Goal: Task Accomplishment & Management: Manage account settings

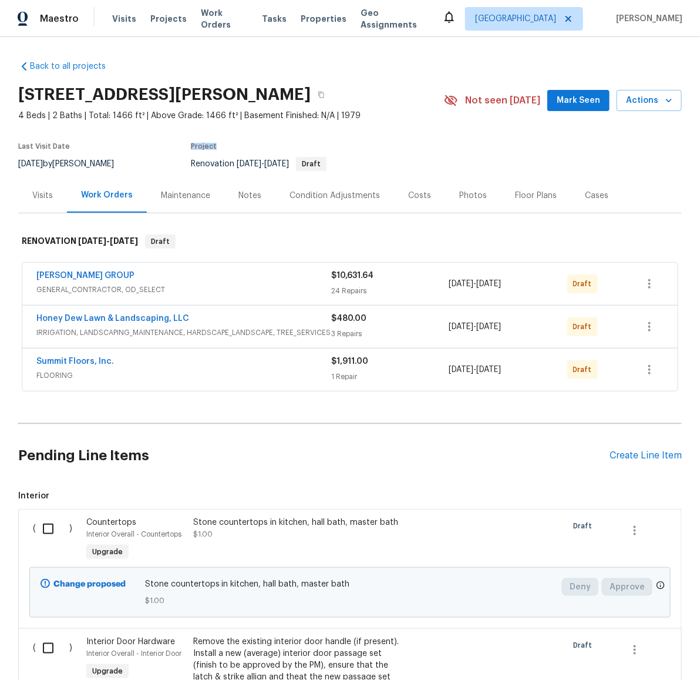
click at [576, 144] on section "[STREET_ADDRESS][PERSON_NAME] 4 Beds | 2 Baths | Total: 1466 ft² | Above Grade:…" at bounding box center [350, 128] width 664 height 99
click at [649, 272] on button "button" at bounding box center [650, 284] width 28 height 28
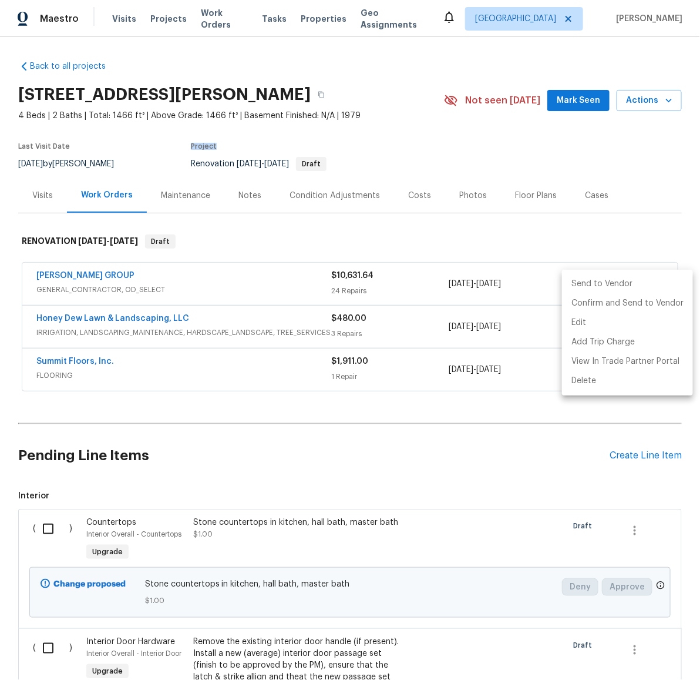
click at [638, 283] on li "Send to Vendor" at bounding box center [627, 283] width 131 height 19
click at [607, 245] on div at bounding box center [350, 340] width 700 height 680
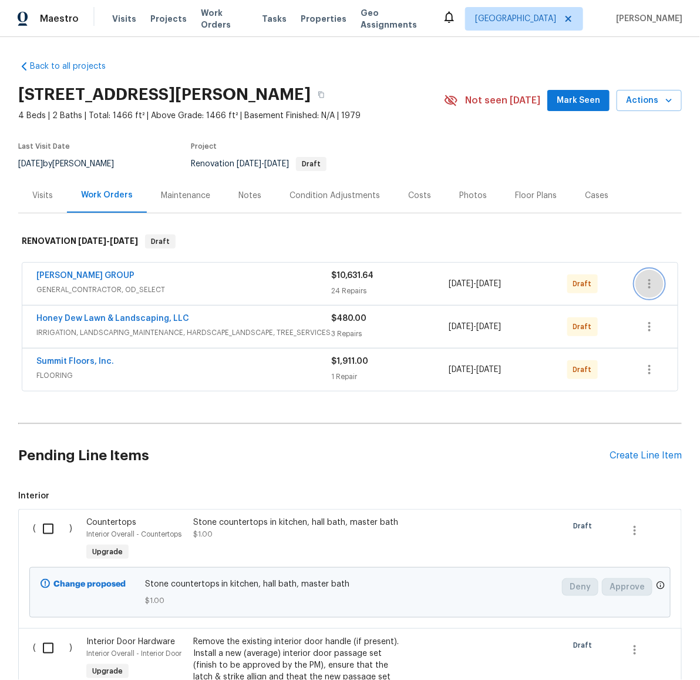
click at [646, 283] on icon "button" at bounding box center [650, 284] width 14 height 14
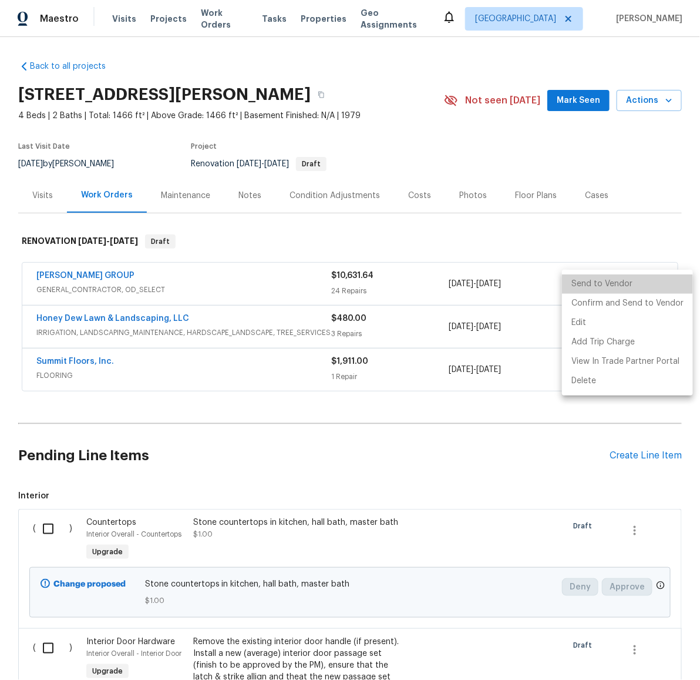
click at [630, 287] on li "Send to Vendor" at bounding box center [627, 283] width 131 height 19
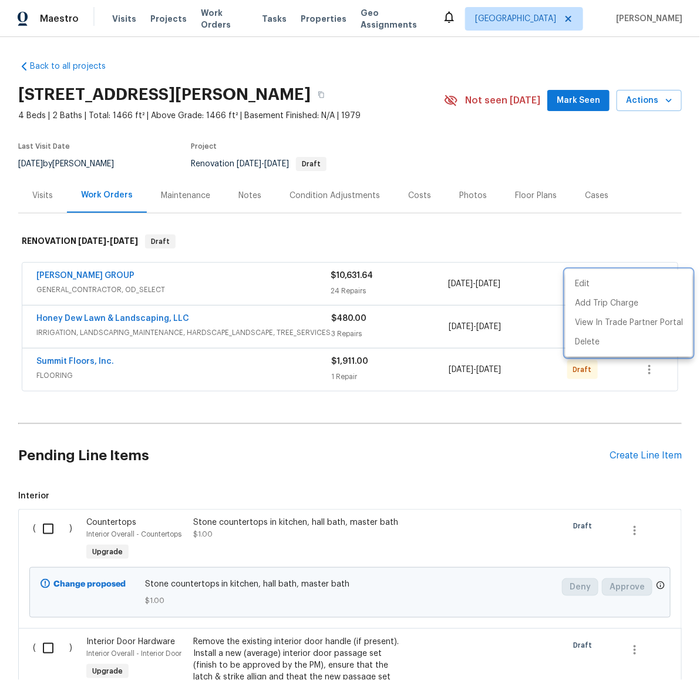
click at [616, 244] on div at bounding box center [350, 340] width 700 height 680
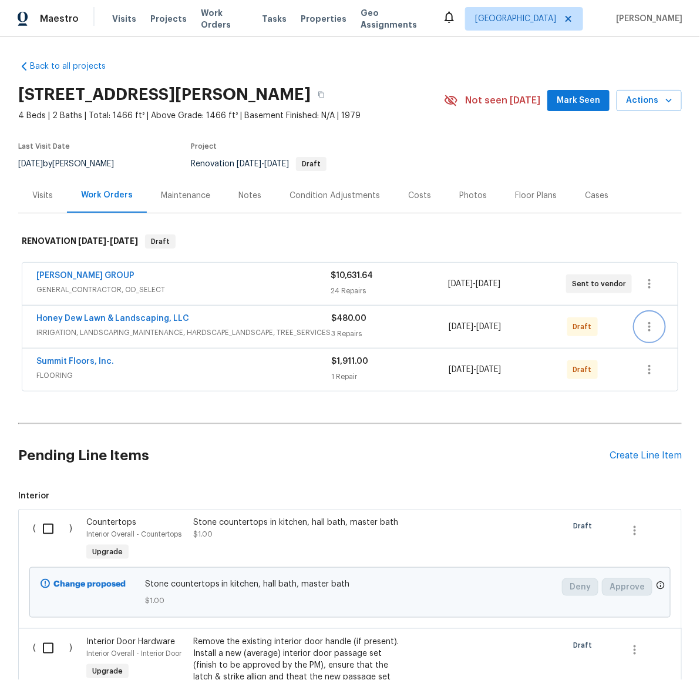
click at [643, 330] on icon "button" at bounding box center [650, 327] width 14 height 14
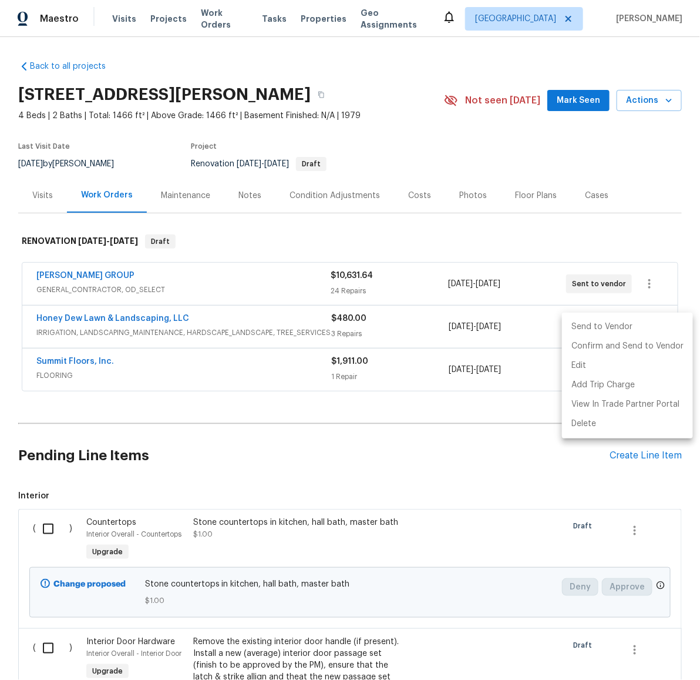
click at [612, 327] on li "Send to Vendor" at bounding box center [627, 326] width 131 height 19
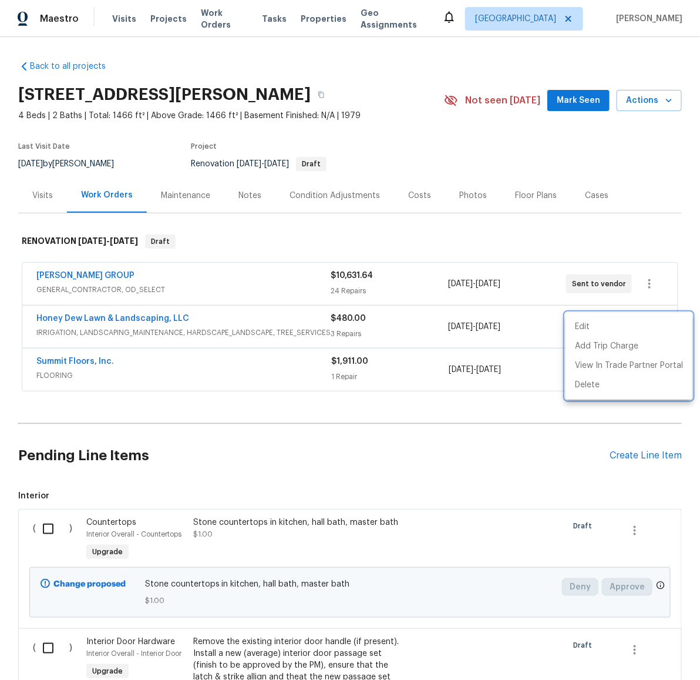
click at [560, 405] on div at bounding box center [350, 340] width 700 height 680
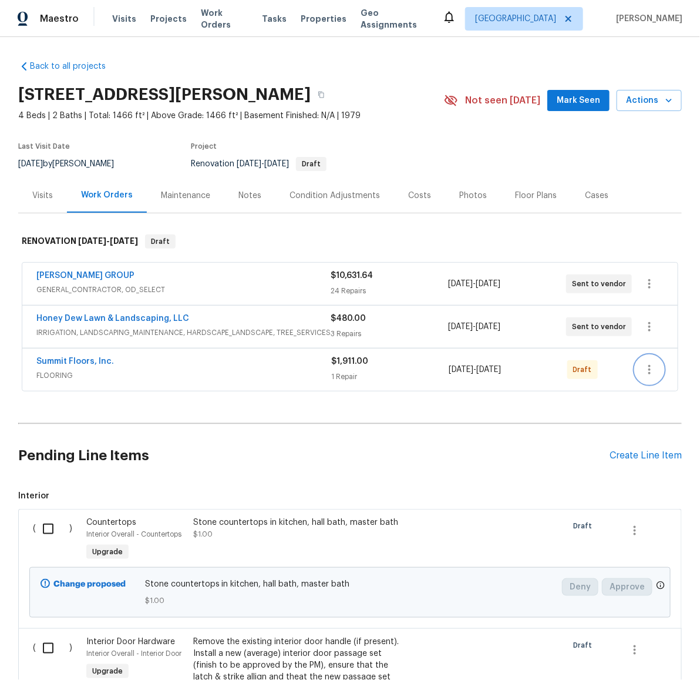
click at [648, 372] on icon "button" at bounding box center [650, 369] width 14 height 14
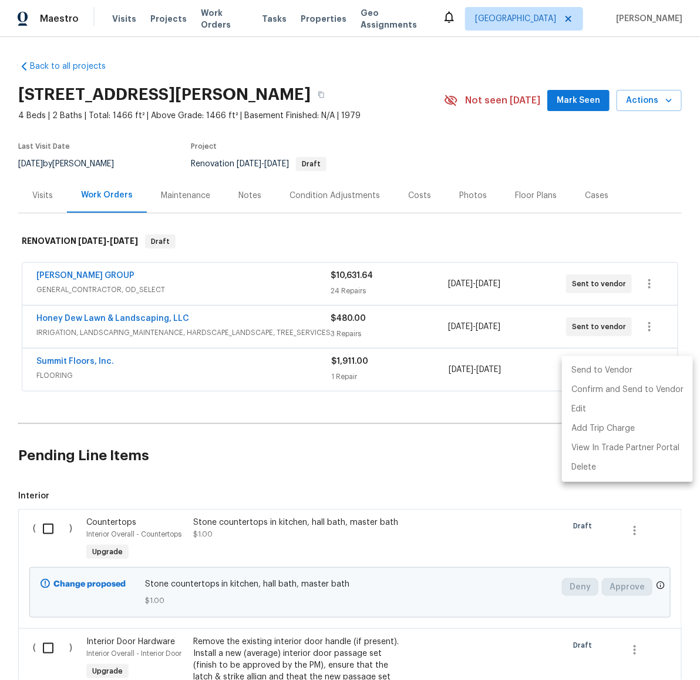
click at [619, 377] on li "Send to Vendor" at bounding box center [627, 370] width 131 height 19
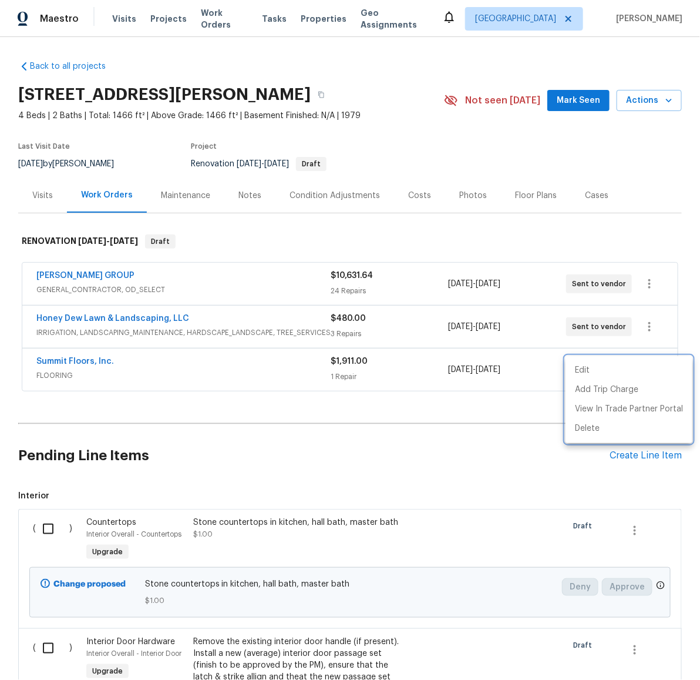
click at [542, 414] on div at bounding box center [350, 340] width 700 height 680
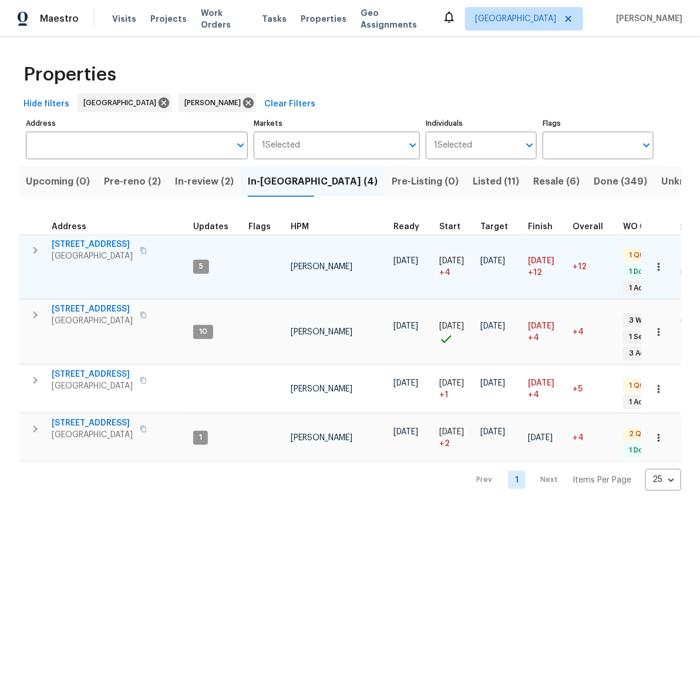
click at [38, 250] on icon "button" at bounding box center [35, 250] width 14 height 14
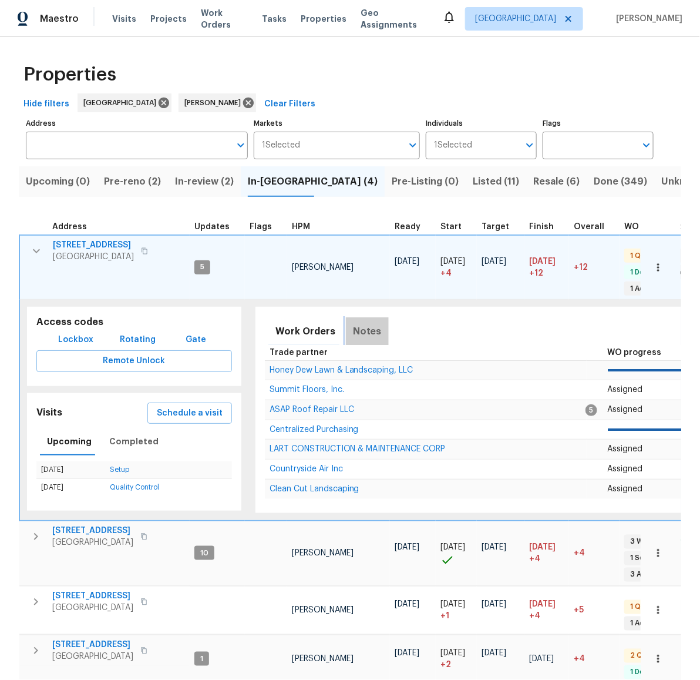
click at [370, 331] on span "Notes" at bounding box center [367, 331] width 29 height 16
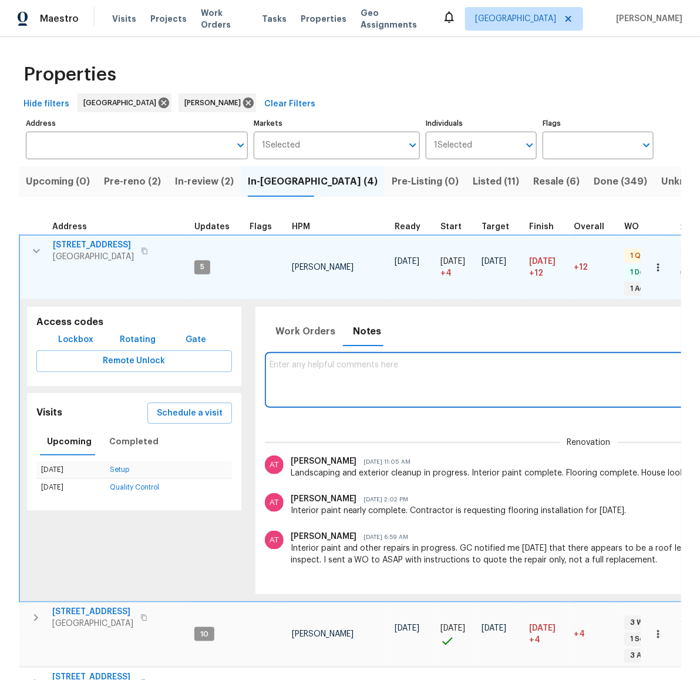
click at [394, 384] on textarea at bounding box center [589, 379] width 639 height 39
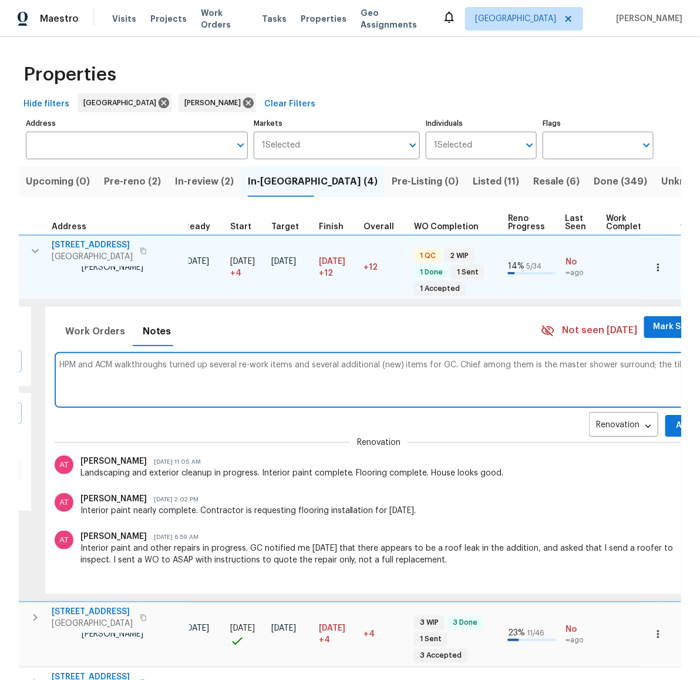
scroll to position [0, 215]
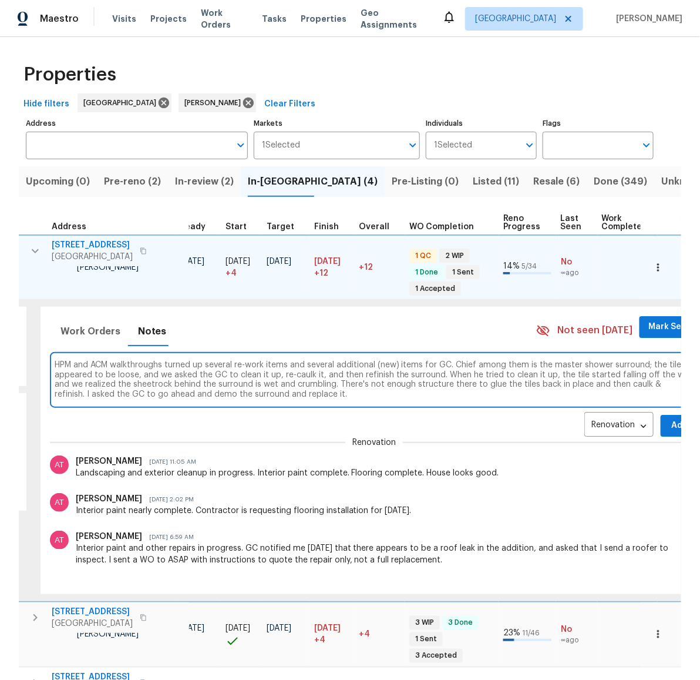
type textarea "HPM and ACM walkthroughs turned up several re-work items and several additional…"
click at [670, 425] on span "Add" at bounding box center [679, 425] width 19 height 15
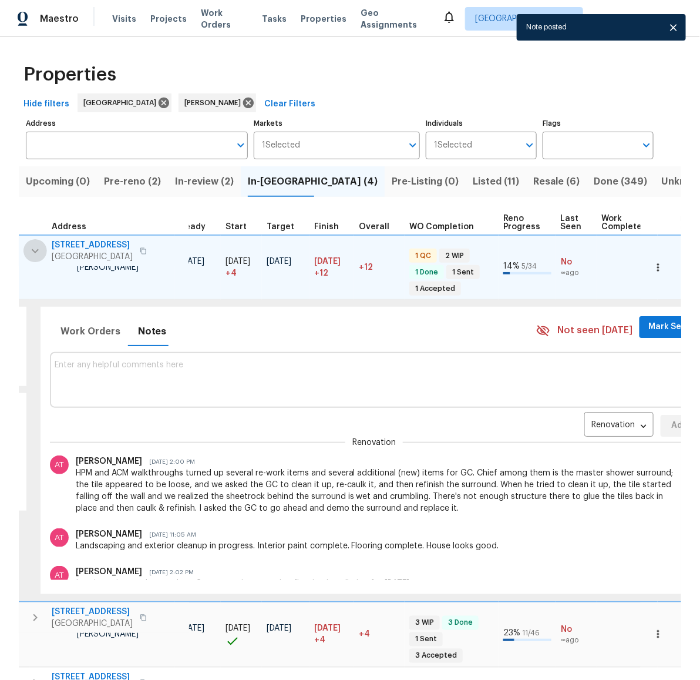
click at [31, 246] on icon "button" at bounding box center [35, 251] width 14 height 14
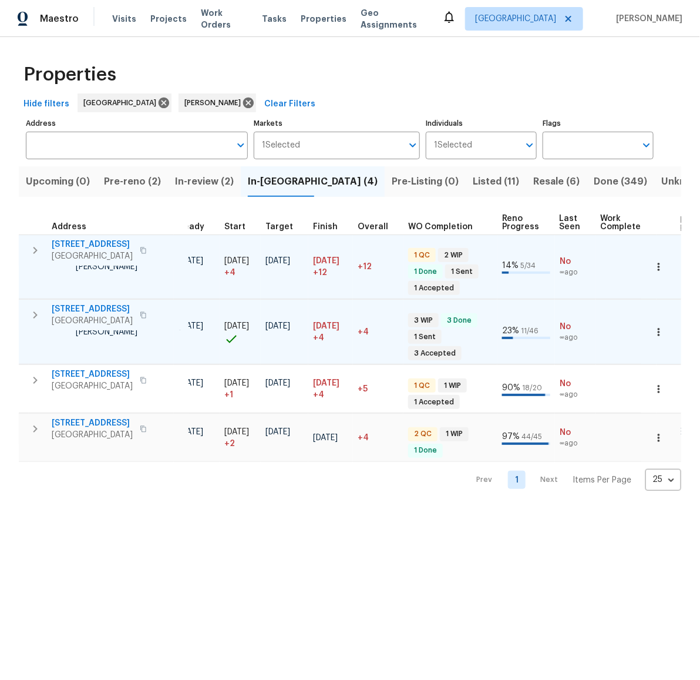
click at [31, 320] on icon "button" at bounding box center [35, 315] width 14 height 14
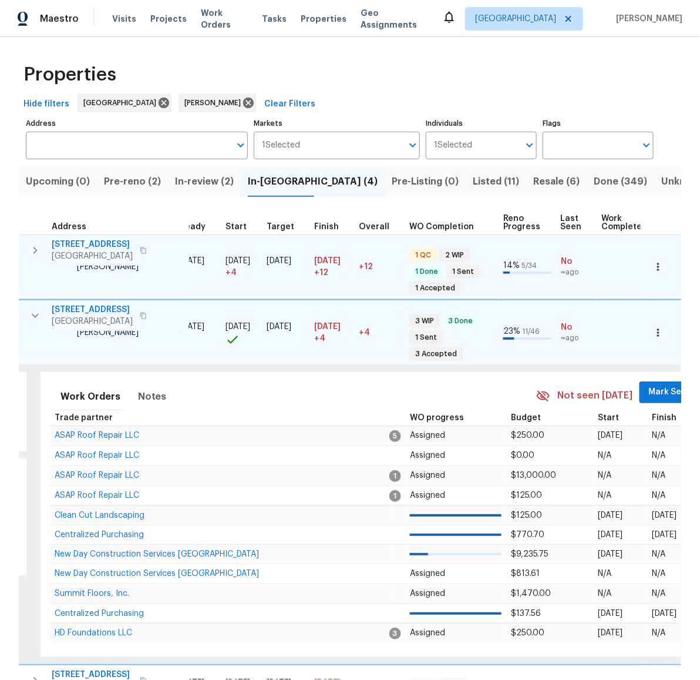
click at [114, 307] on span "14542 Circlewood Way" at bounding box center [92, 310] width 81 height 12
click at [30, 320] on icon "button" at bounding box center [35, 315] width 14 height 14
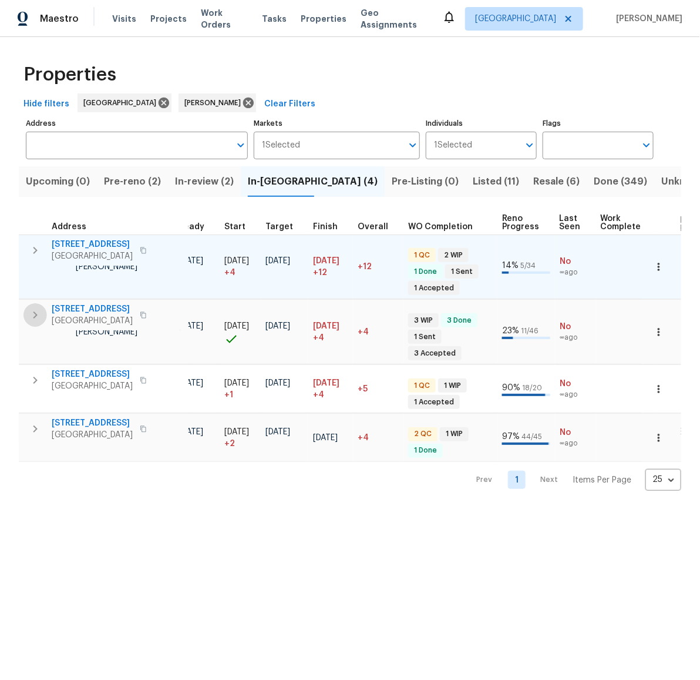
click at [30, 320] on icon "button" at bounding box center [35, 315] width 14 height 14
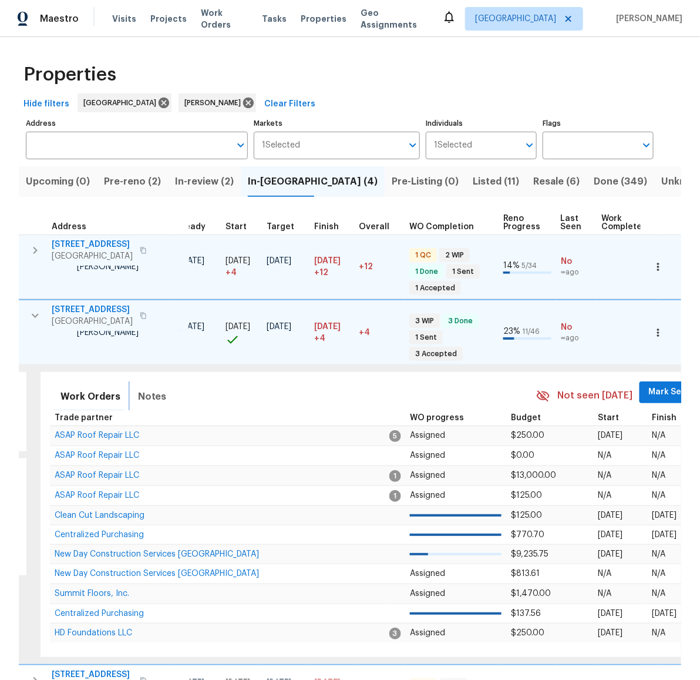
click at [156, 398] on span "Notes" at bounding box center [152, 396] width 29 height 16
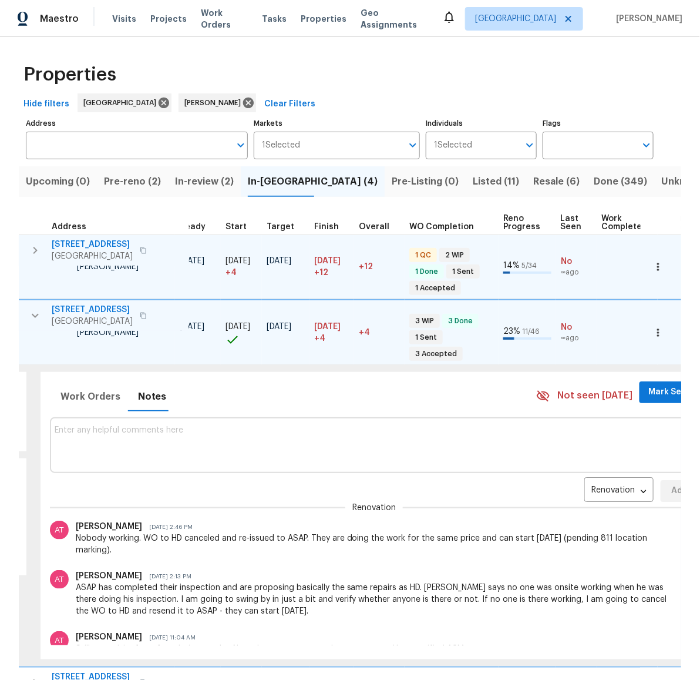
click at [308, 458] on textarea at bounding box center [374, 444] width 639 height 39
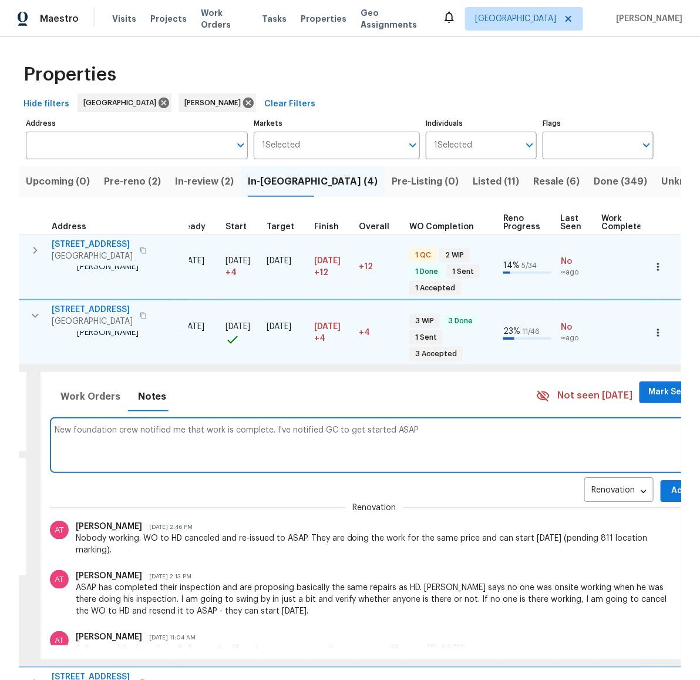
type textarea "New foundation crew notified me that work is complete. I've notified GC to get …"
click at [670, 485] on span "Add" at bounding box center [679, 491] width 19 height 15
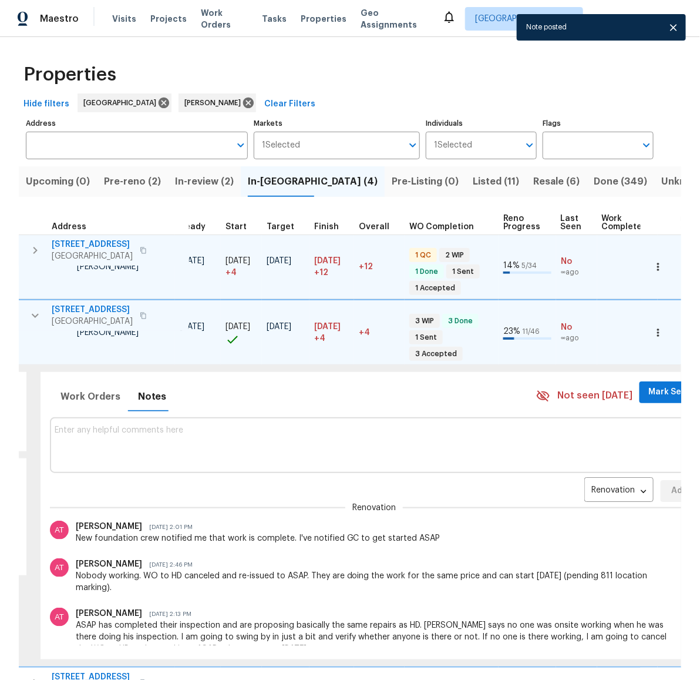
click at [36, 311] on icon "button" at bounding box center [35, 315] width 14 height 14
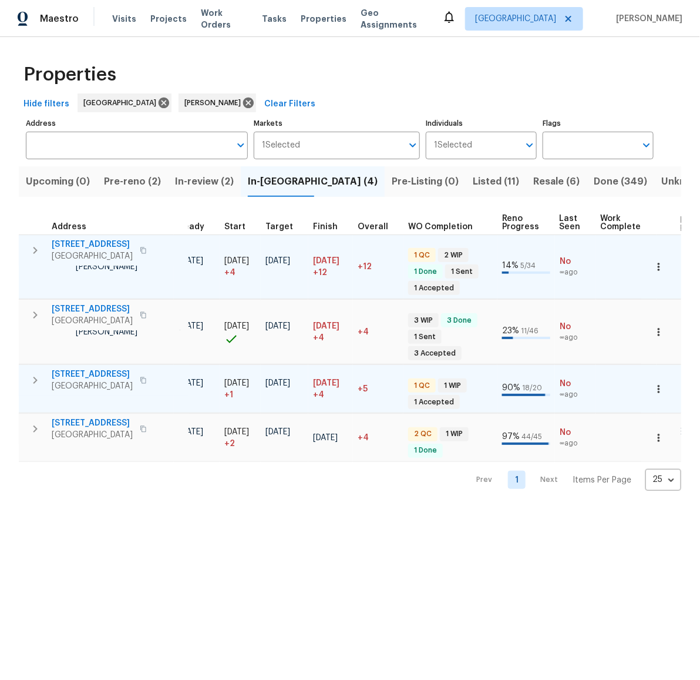
click at [37, 385] on icon "button" at bounding box center [35, 380] width 14 height 14
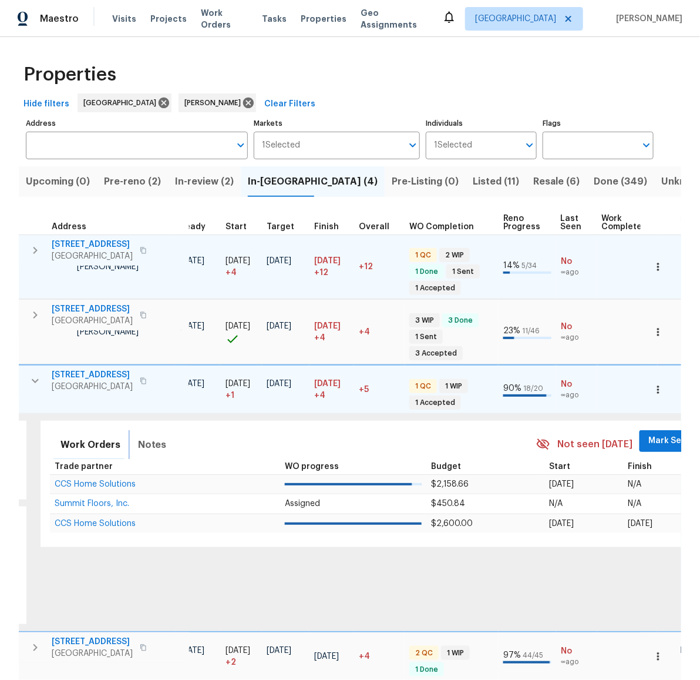
click at [155, 443] on span "Notes" at bounding box center [152, 445] width 29 height 16
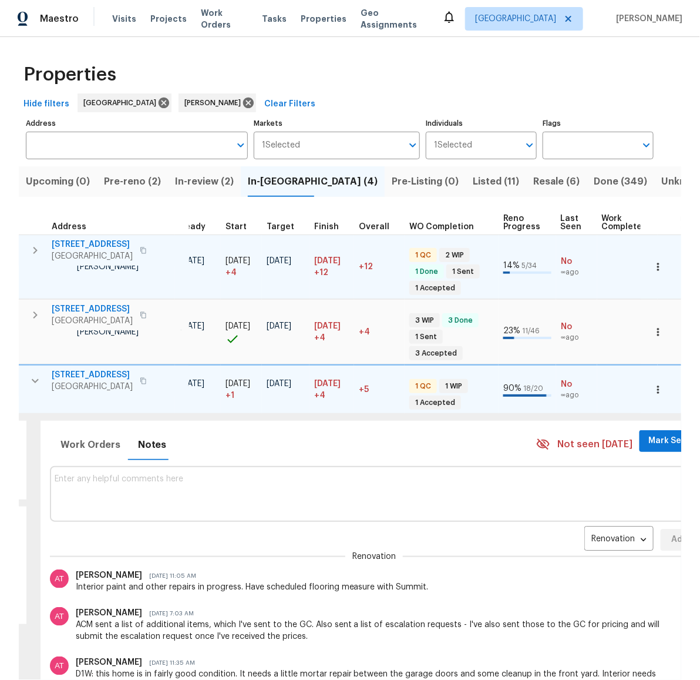
click at [311, 479] on textarea at bounding box center [374, 493] width 639 height 39
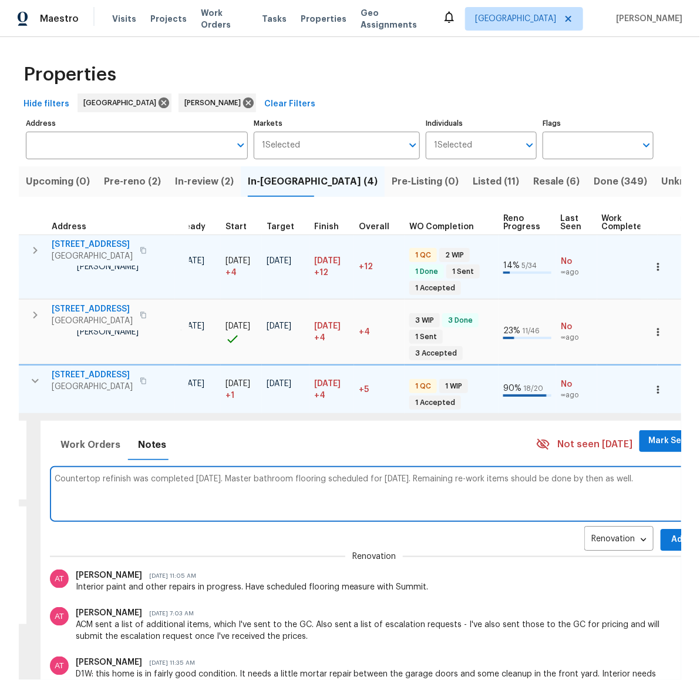
type textarea "Countertop refinish was completed Saturday. Master bathroom flooring scheduled …"
click at [662, 531] on button "Add" at bounding box center [680, 540] width 38 height 22
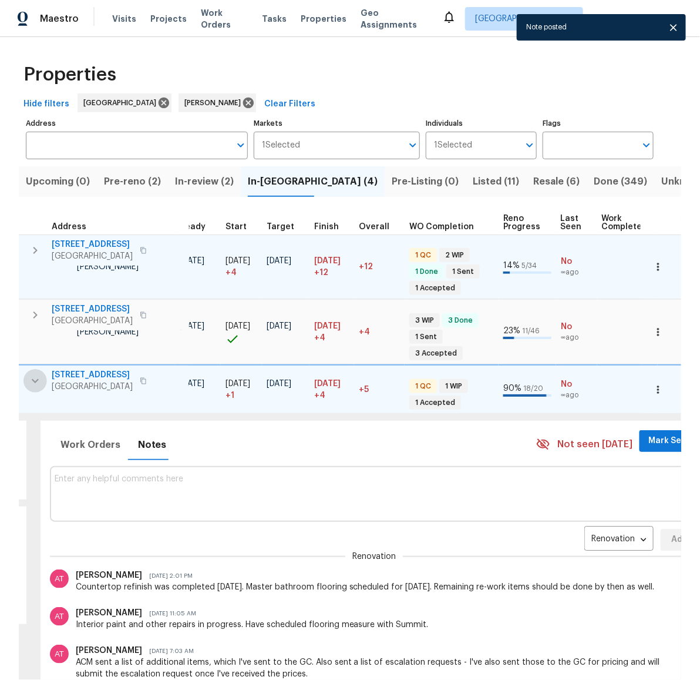
click at [36, 385] on icon "button" at bounding box center [35, 381] width 14 height 14
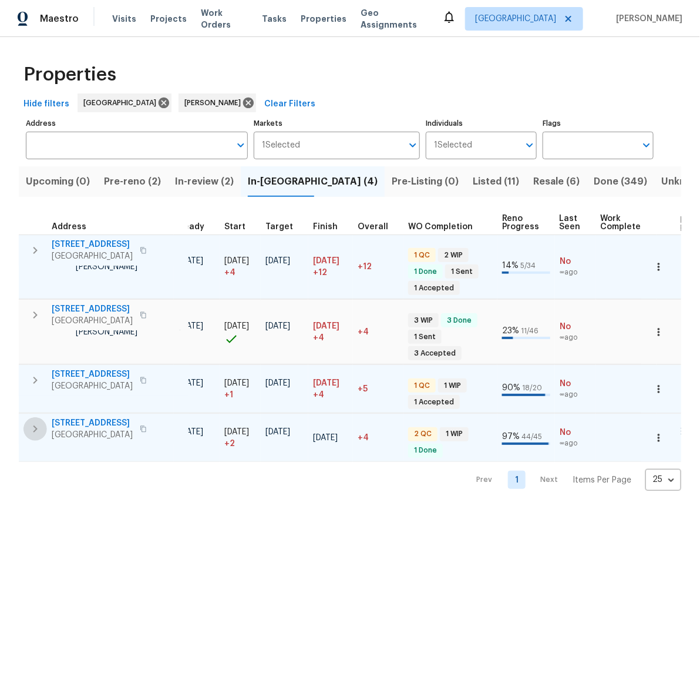
click at [35, 434] on icon "button" at bounding box center [35, 429] width 14 height 14
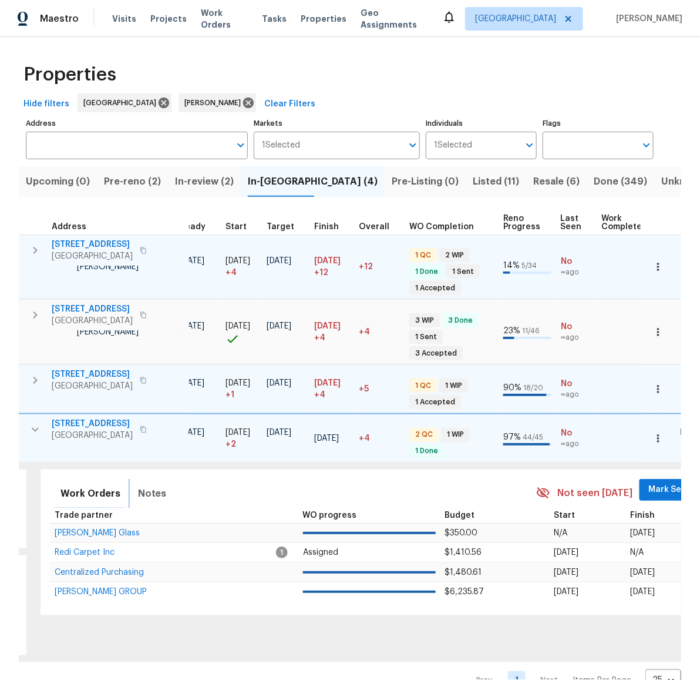
click at [147, 496] on span "Notes" at bounding box center [152, 493] width 29 height 16
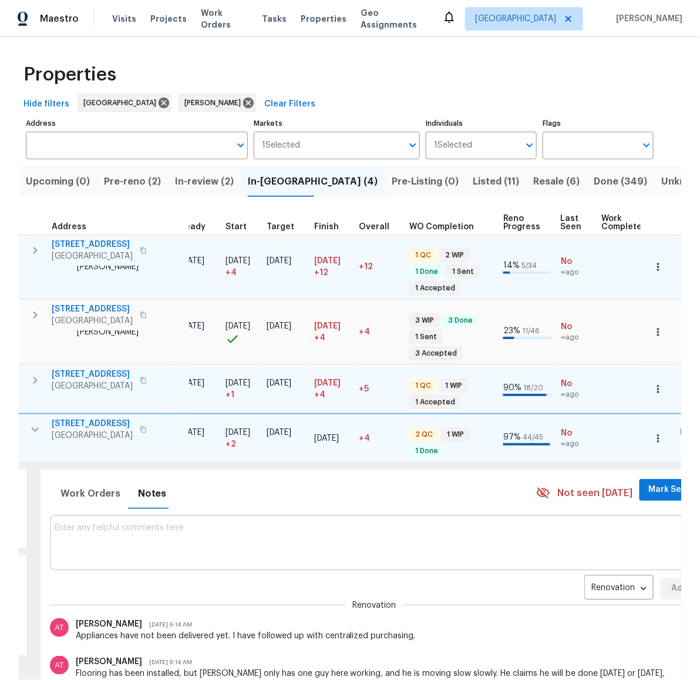
click at [289, 534] on textarea at bounding box center [374, 542] width 639 height 39
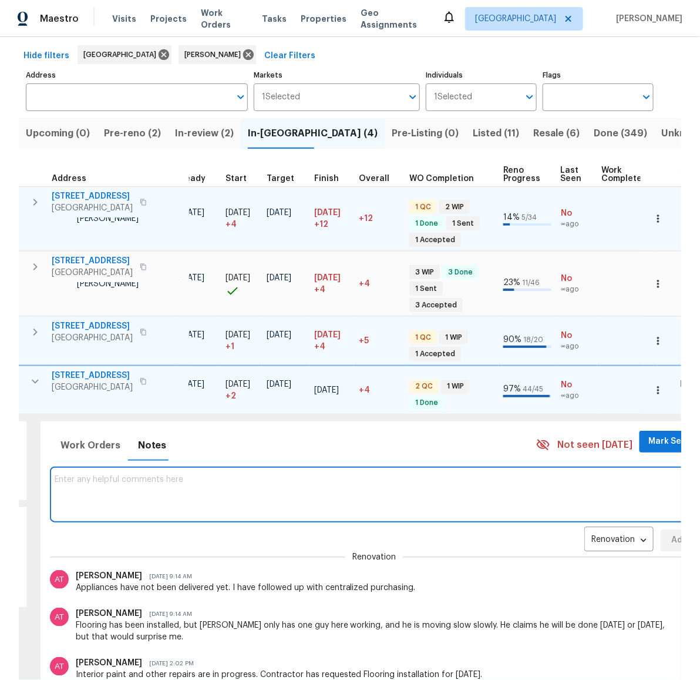
scroll to position [86, 0]
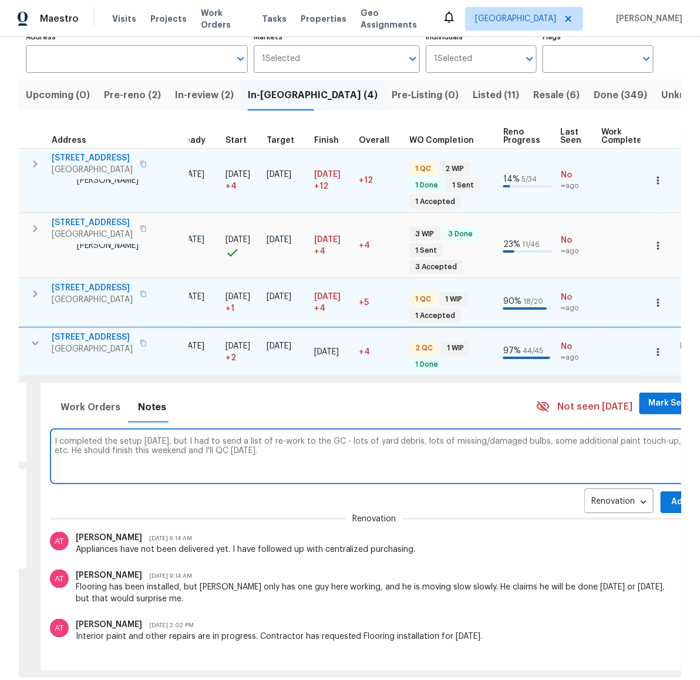
type textarea "I completed the setup Friday, but I had to send a list of re-work to the GC - l…"
click at [670, 499] on span "Add" at bounding box center [679, 502] width 19 height 15
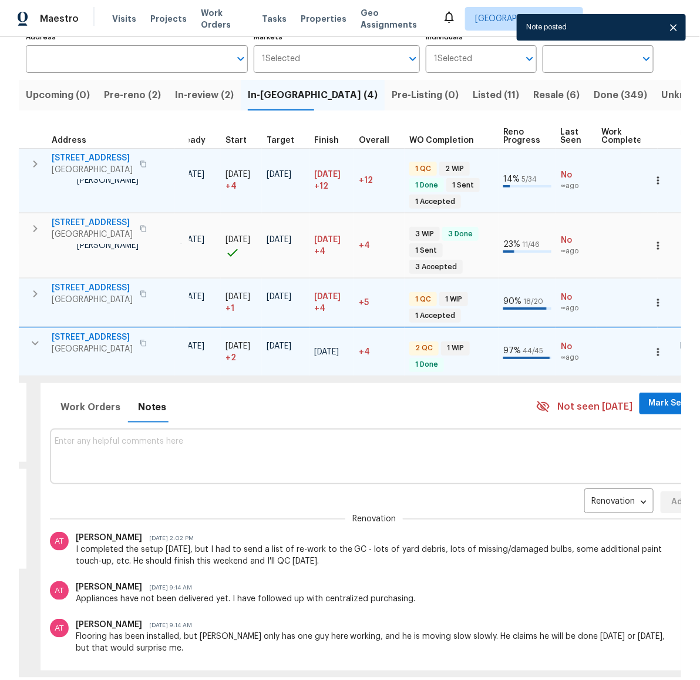
click at [32, 338] on icon "button" at bounding box center [35, 343] width 14 height 14
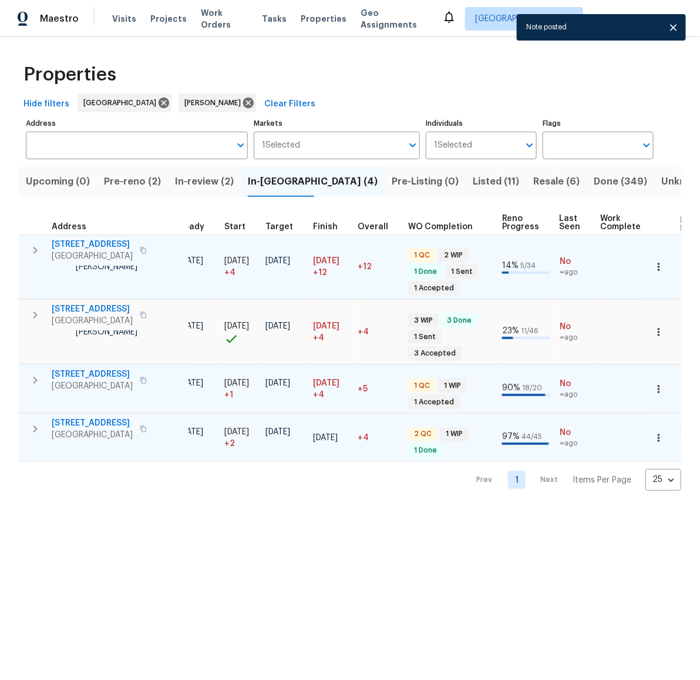
scroll to position [0, 0]
click at [131, 184] on span "Pre-reno (2)" at bounding box center [132, 181] width 57 height 16
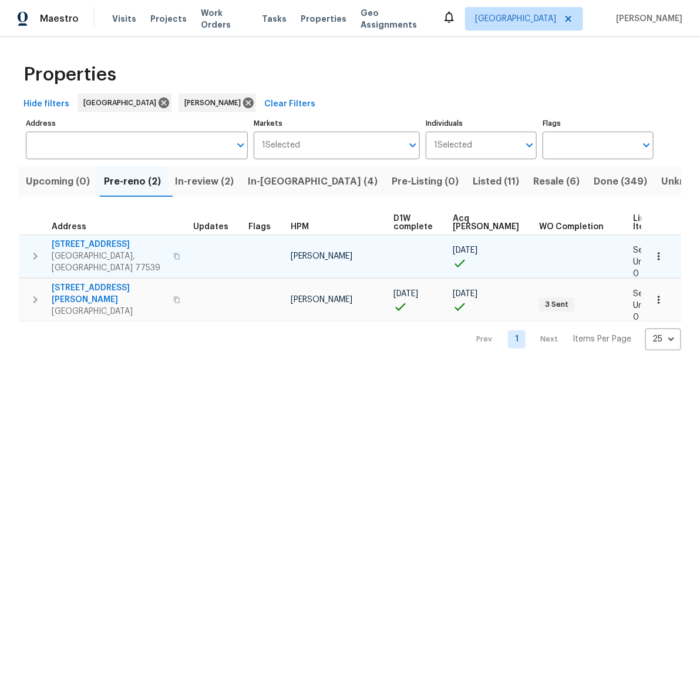
click at [646, 254] on button "button" at bounding box center [659, 256] width 26 height 26
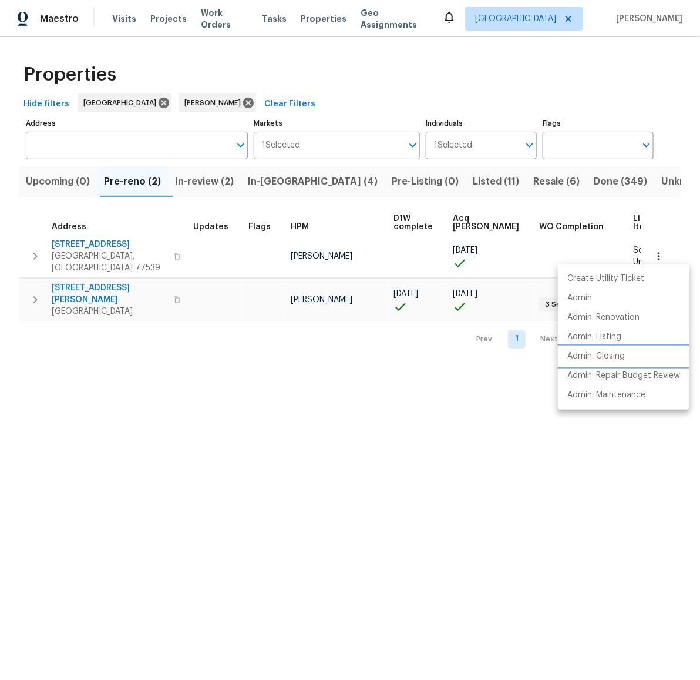
click at [603, 356] on p "Admin: Closing" at bounding box center [597, 356] width 58 height 12
click at [356, 326] on div at bounding box center [350, 340] width 700 height 680
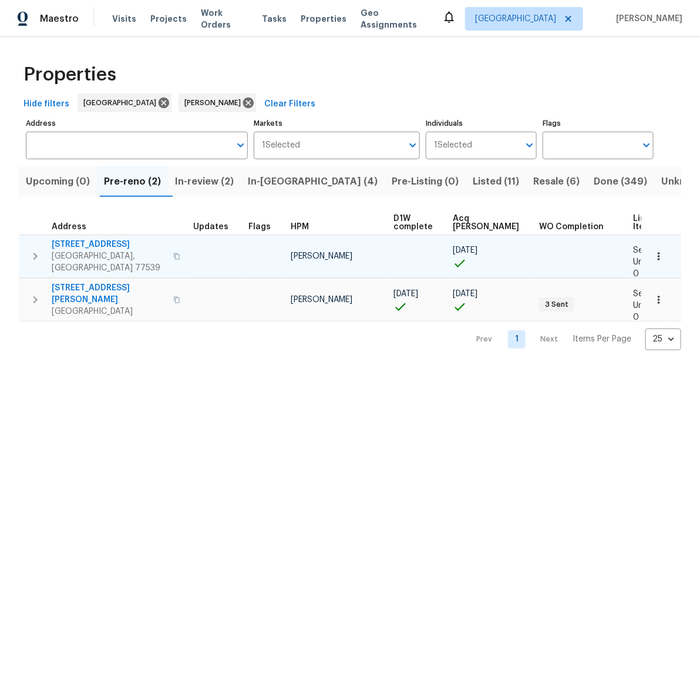
click at [65, 240] on span "440 Folk Crest Ln" at bounding box center [109, 245] width 115 height 12
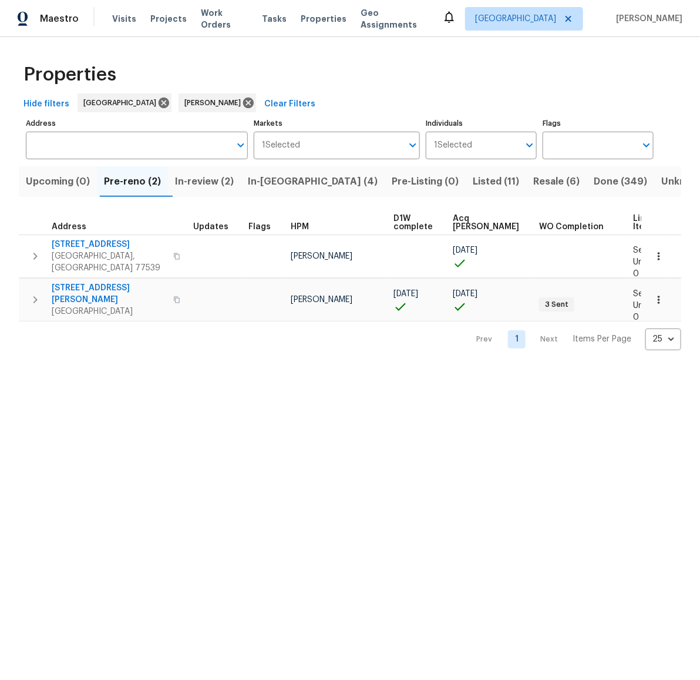
click at [355, 369] on html "Maestro Visits Projects Work Orders Tasks Properties Geo Assignments Houston An…" at bounding box center [350, 184] width 700 height 369
click at [473, 184] on span "Listed (11)" at bounding box center [496, 181] width 46 height 16
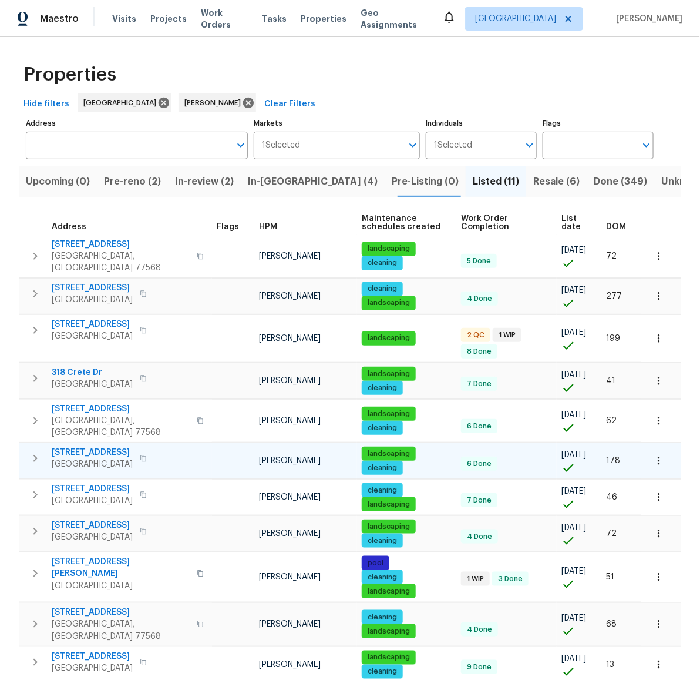
click at [83, 447] on span "[STREET_ADDRESS]" at bounding box center [92, 453] width 81 height 12
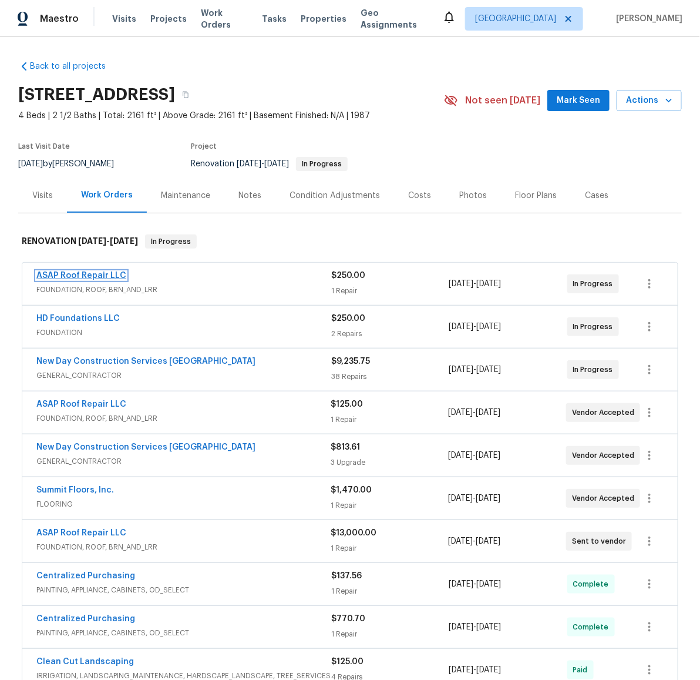
click at [96, 272] on link "ASAP Roof Repair LLC" at bounding box center [81, 275] width 90 height 8
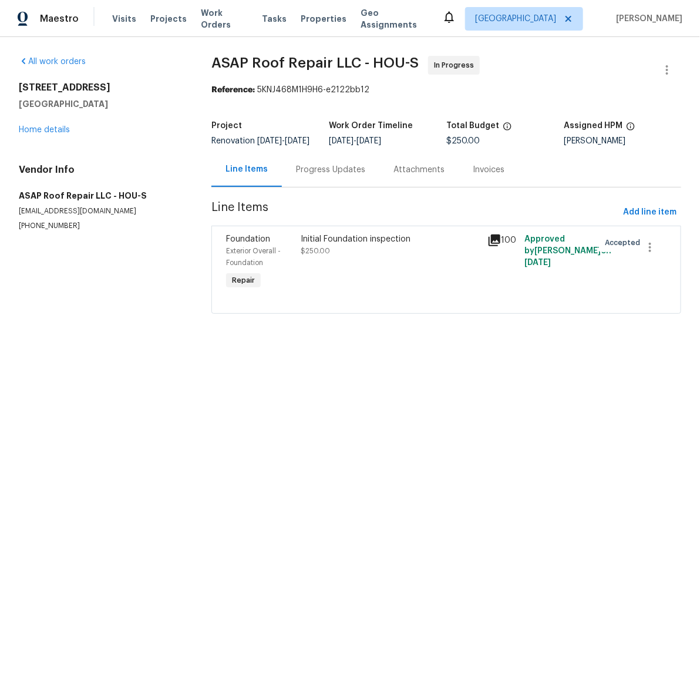
click at [334, 176] on div "Progress Updates" at bounding box center [330, 170] width 69 height 12
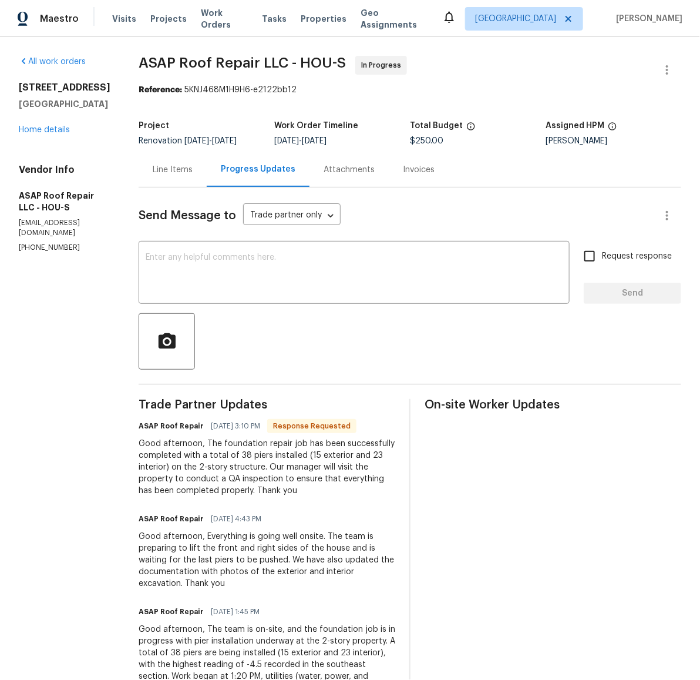
click at [57, 136] on div "[STREET_ADDRESS] Home details" at bounding box center [65, 109] width 92 height 54
click at [45, 134] on link "Home details" at bounding box center [44, 130] width 51 height 8
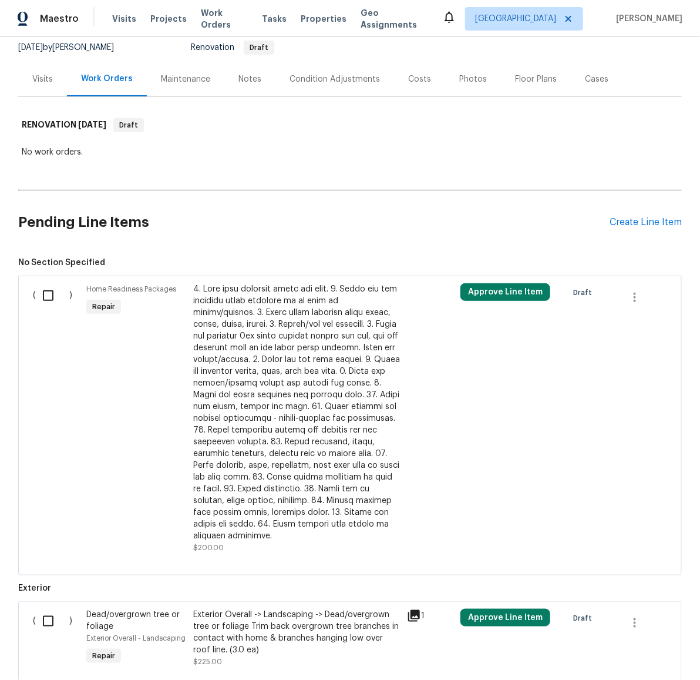
scroll to position [126, 0]
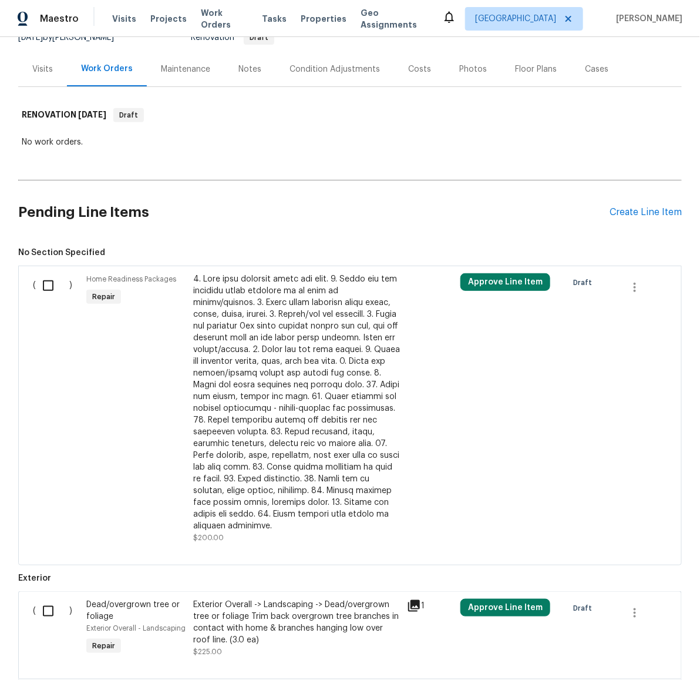
click at [254, 361] on div at bounding box center [296, 402] width 207 height 259
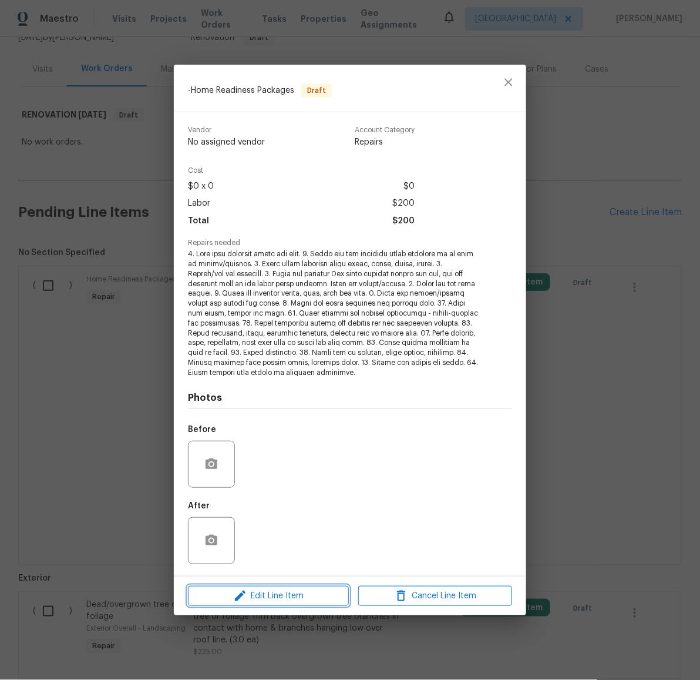
click at [281, 594] on span "Edit Line Item" at bounding box center [269, 596] width 154 height 15
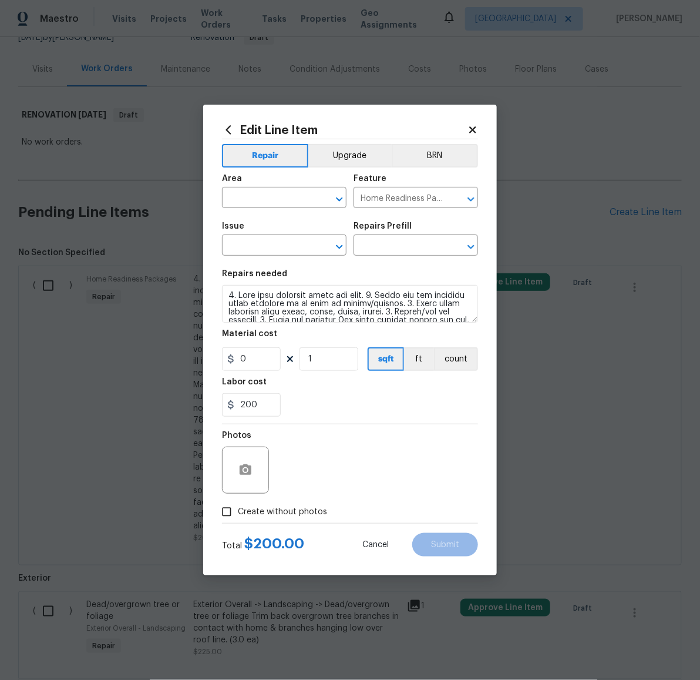
click at [260, 186] on div "Area" at bounding box center [284, 181] width 125 height 15
click at [277, 190] on input "text" at bounding box center [268, 199] width 92 height 18
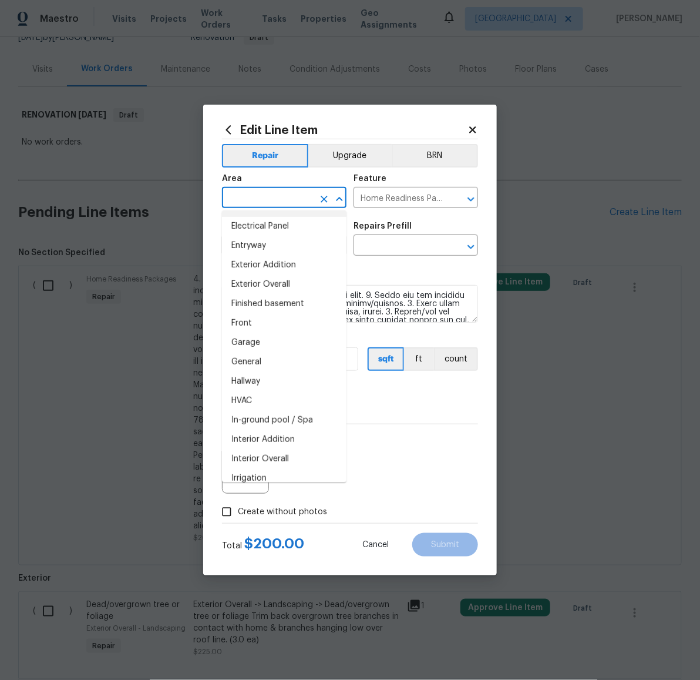
scroll to position [417, 0]
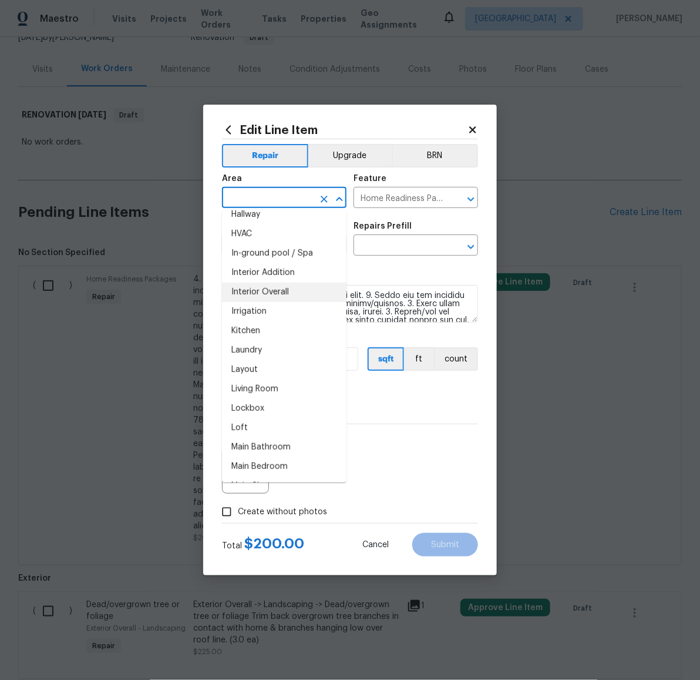
click at [264, 291] on li "Interior Overall" at bounding box center [284, 292] width 125 height 19
type input "Interior Overall"
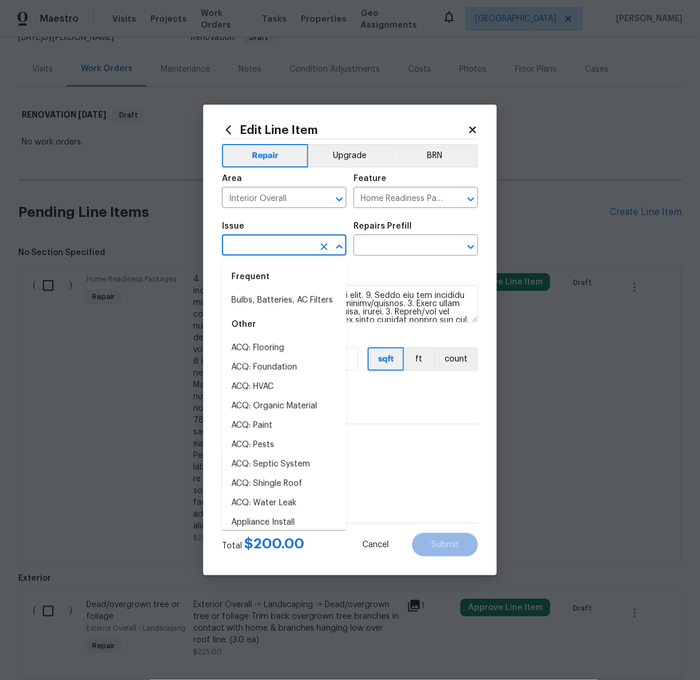
click at [267, 247] on input "text" at bounding box center [268, 246] width 92 height 18
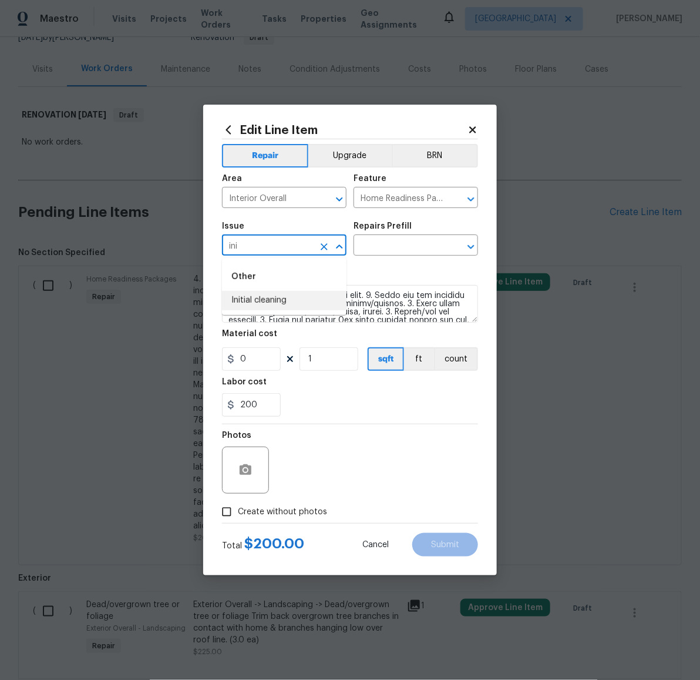
click at [293, 294] on li "Initial cleaning" at bounding box center [284, 300] width 125 height 19
type input "Initial cleaning"
click at [410, 241] on input "text" at bounding box center [400, 246] width 92 height 18
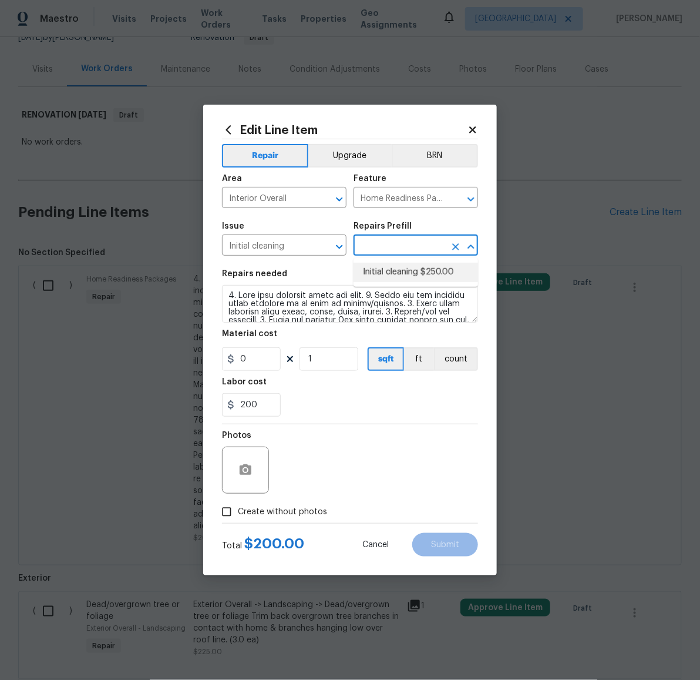
click at [406, 270] on li "Initial cleaning $250.00" at bounding box center [416, 272] width 125 height 19
type input "Initial cleaning $250.00"
type textarea "1. Wipe down exterior doors and trim. 2. Clean out all exterior light fixtures …"
type input "250"
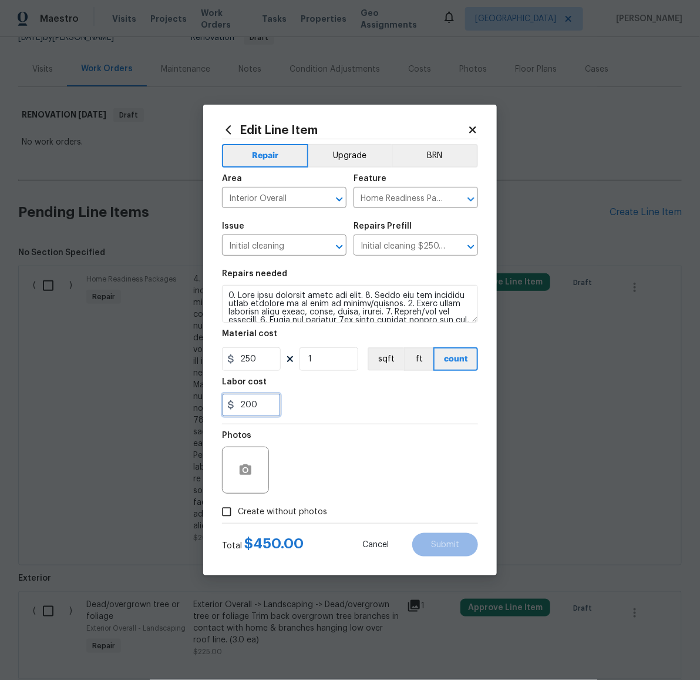
drag, startPoint x: 262, startPoint y: 408, endPoint x: 216, endPoint y: 409, distance: 46.4
click at [216, 409] on div "Edit Line Item Repair Upgrade BRN Area Interior Overall ​ Feature Home Readines…" at bounding box center [350, 340] width 294 height 471
type input "0"
click at [243, 506] on span "Create without photos" at bounding box center [282, 512] width 89 height 12
click at [238, 506] on input "Create without photos" at bounding box center [227, 512] width 22 height 22
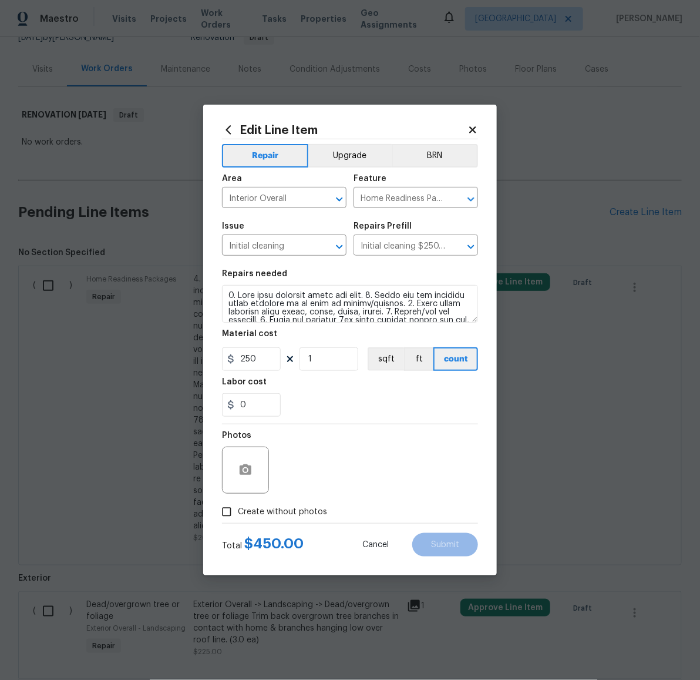
checkbox input "true"
click at [370, 472] on textarea at bounding box center [378, 470] width 200 height 47
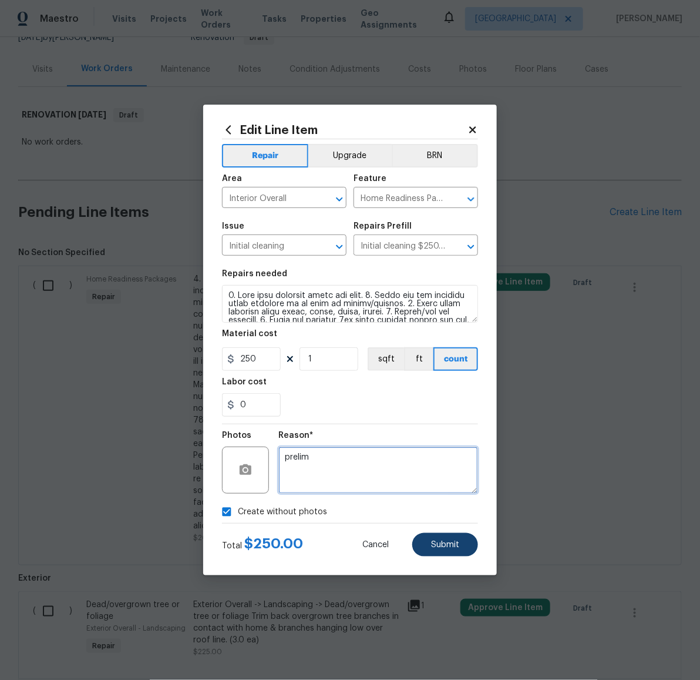
type textarea "prelim"
click at [442, 547] on span "Submit" at bounding box center [445, 545] width 28 height 9
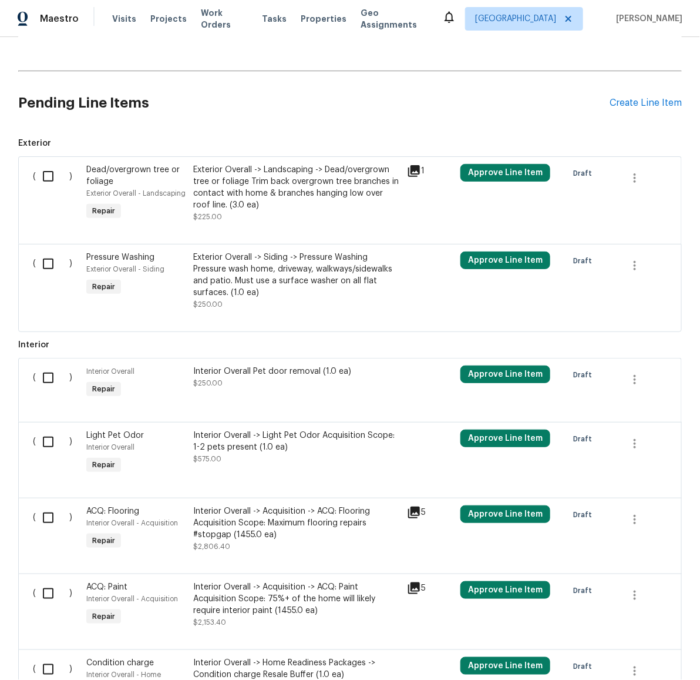
scroll to position [280, 0]
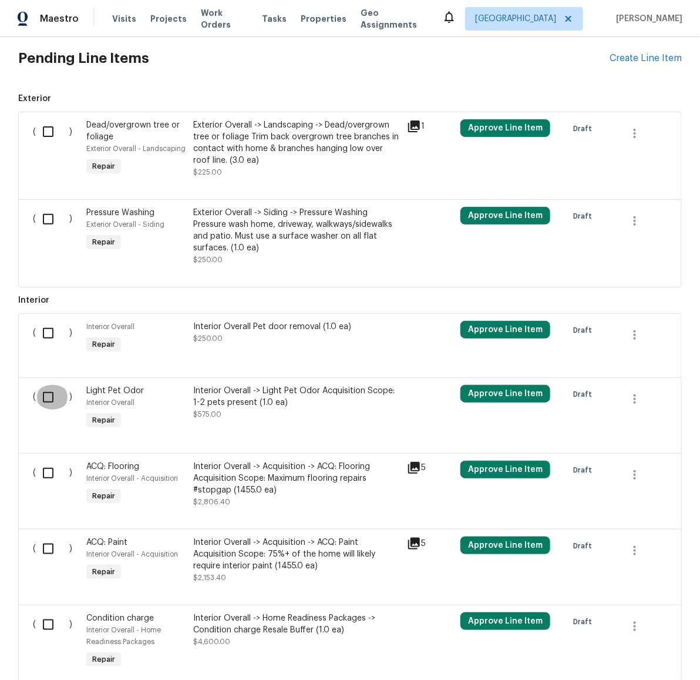
click at [42, 398] on input "checkbox" at bounding box center [52, 397] width 33 height 25
checkbox input "true"
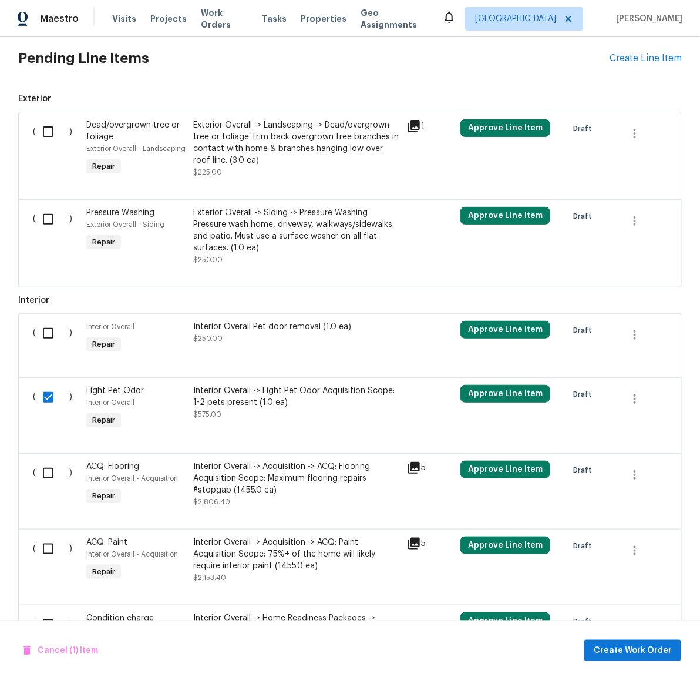
click at [39, 337] on input "checkbox" at bounding box center [52, 333] width 33 height 25
checkbox input "true"
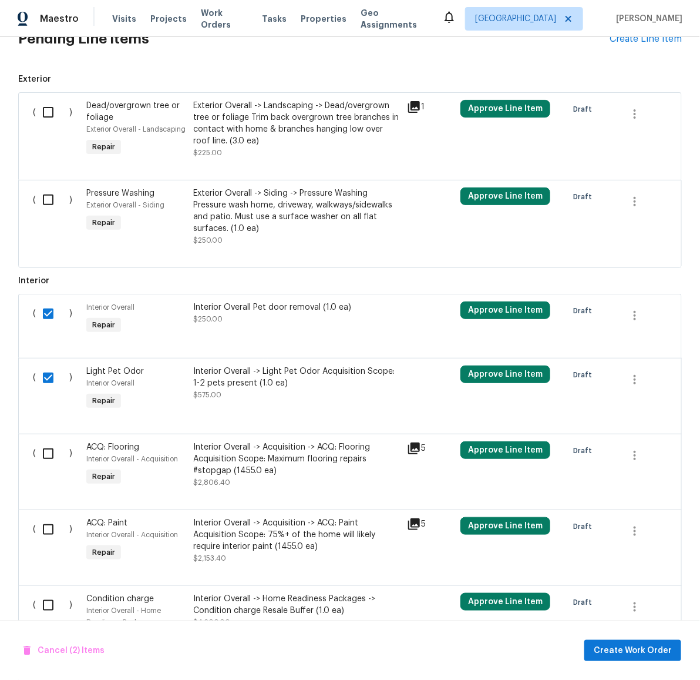
scroll to position [318, 0]
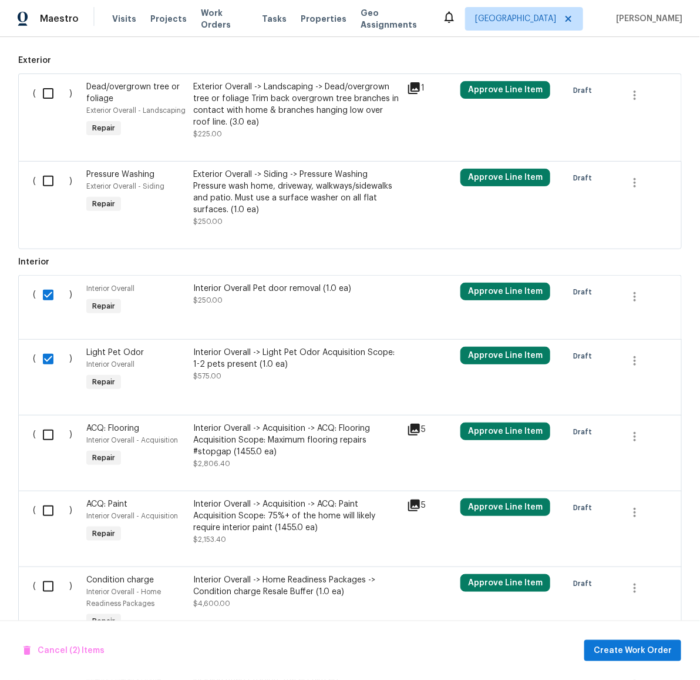
click at [39, 441] on input "checkbox" at bounding box center [52, 434] width 33 height 25
checkbox input "true"
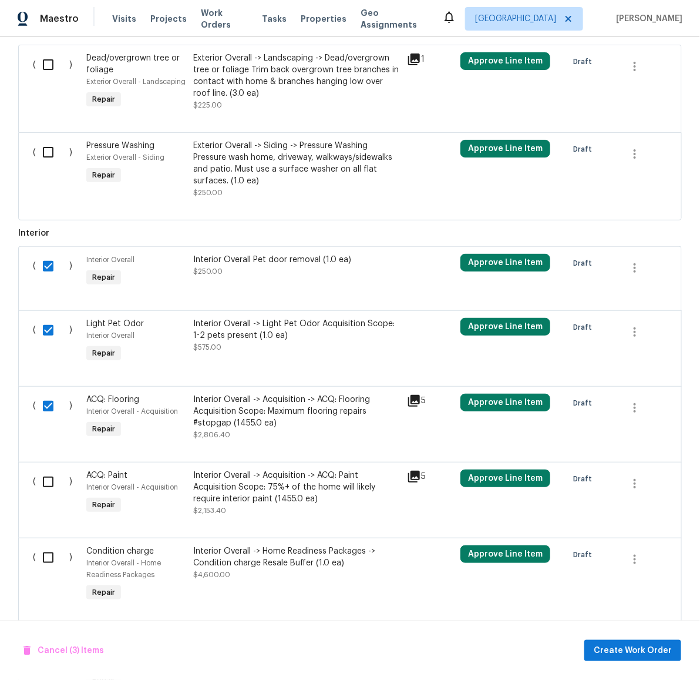
scroll to position [366, 0]
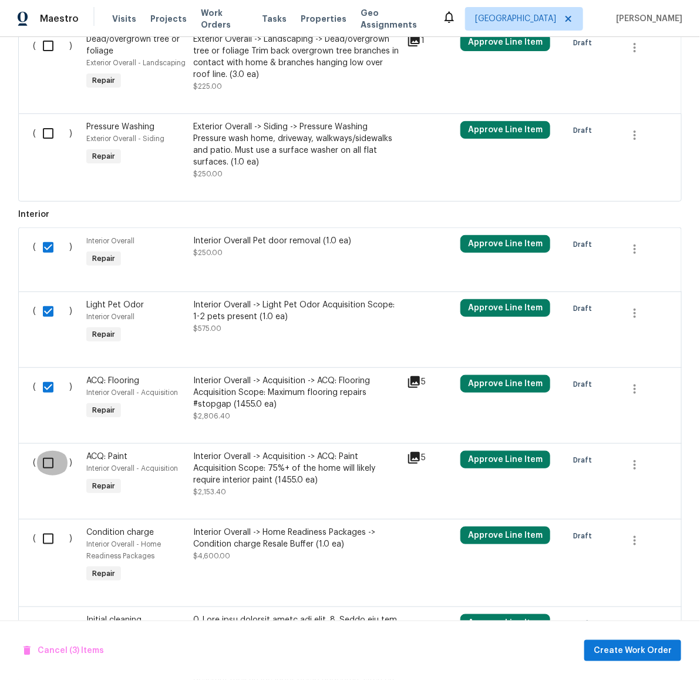
click at [45, 464] on input "checkbox" at bounding box center [52, 463] width 33 height 25
checkbox input "true"
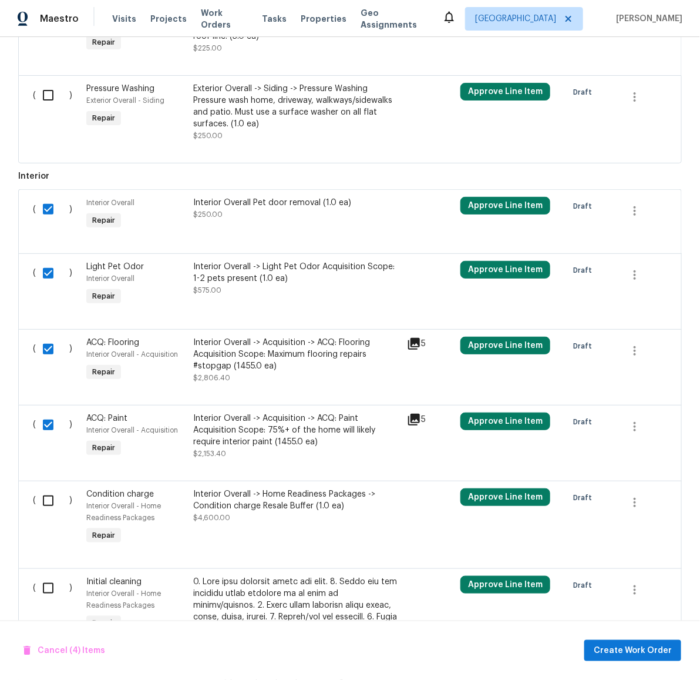
scroll to position [414, 0]
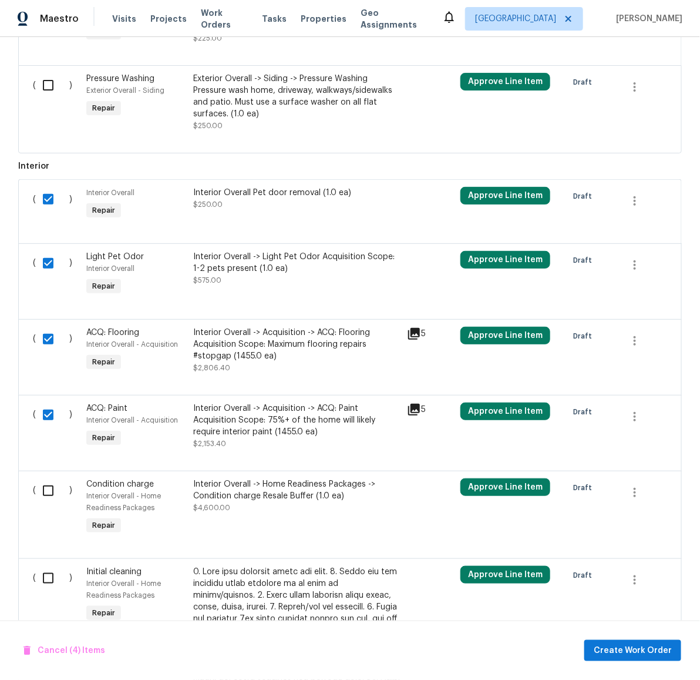
click at [42, 486] on input "checkbox" at bounding box center [52, 490] width 33 height 25
checkbox input "true"
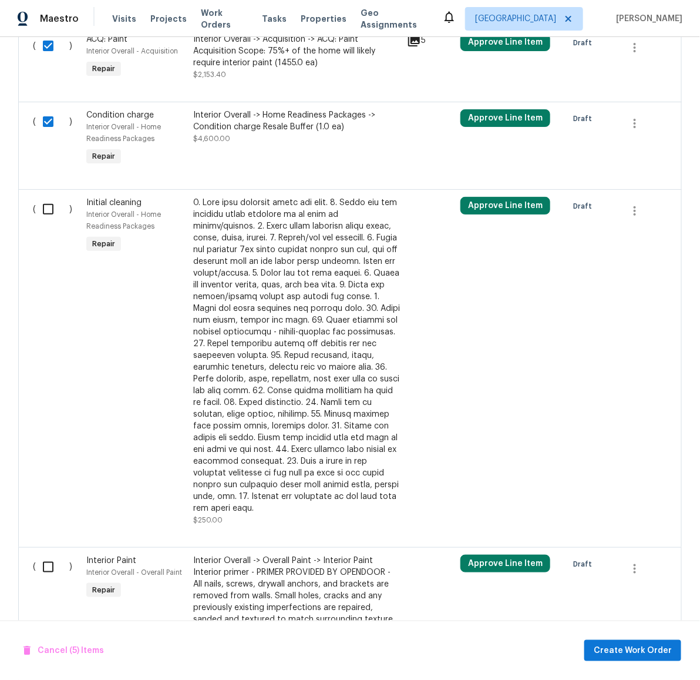
scroll to position [877, 0]
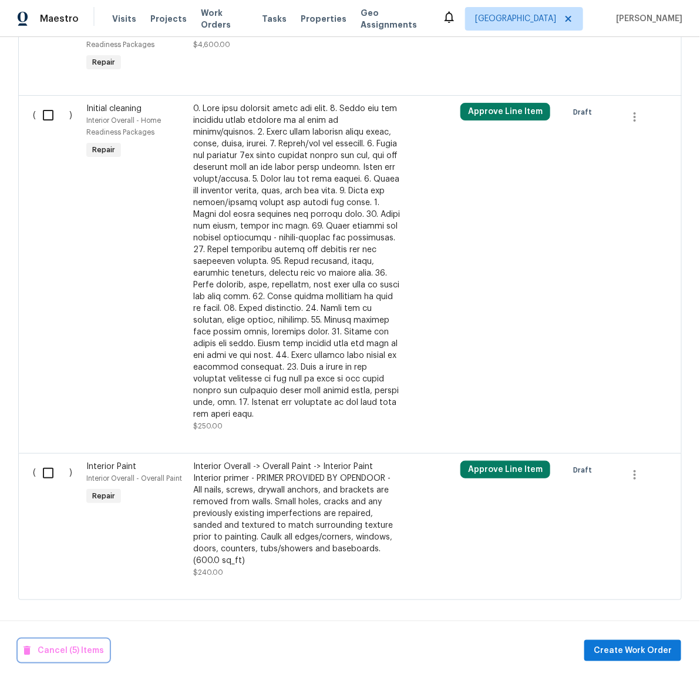
click at [80, 657] on span "Cancel (5) Items" at bounding box center [64, 650] width 80 height 15
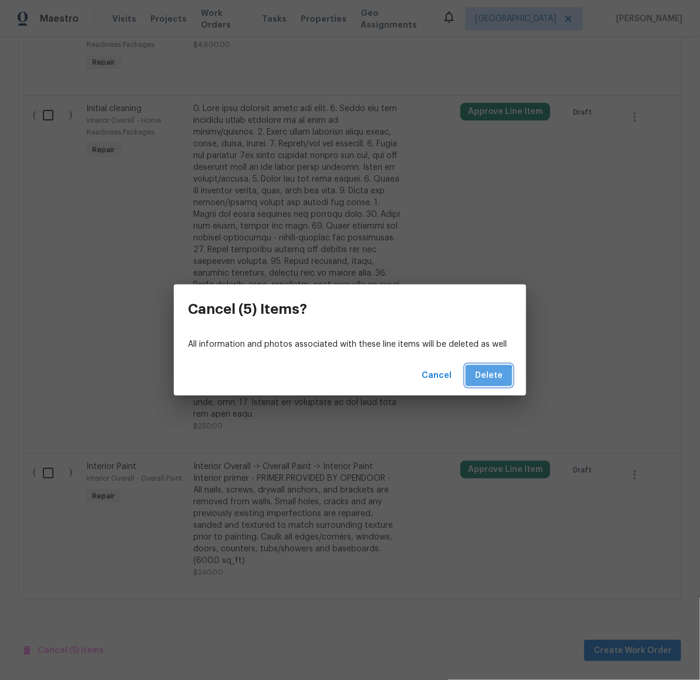
click at [479, 377] on span "Delete" at bounding box center [489, 375] width 28 height 15
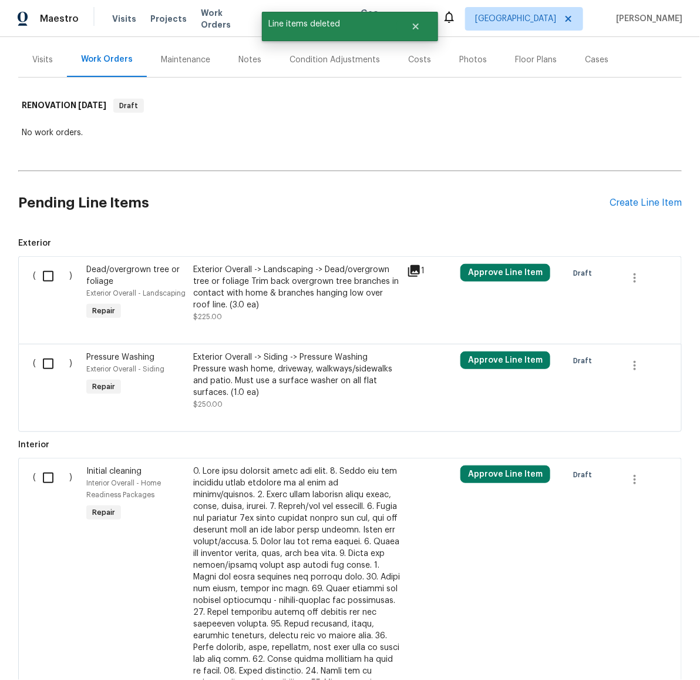
scroll to position [6, 0]
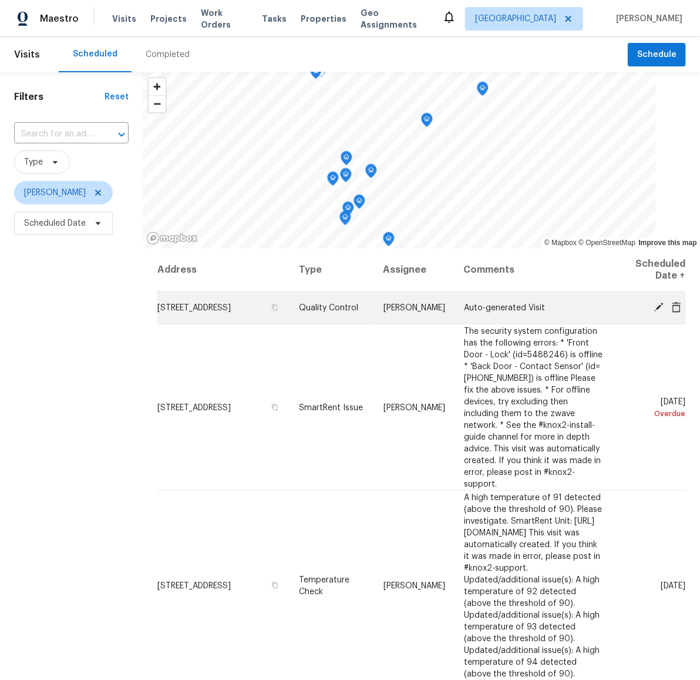
click at [650, 303] on span at bounding box center [659, 306] width 18 height 11
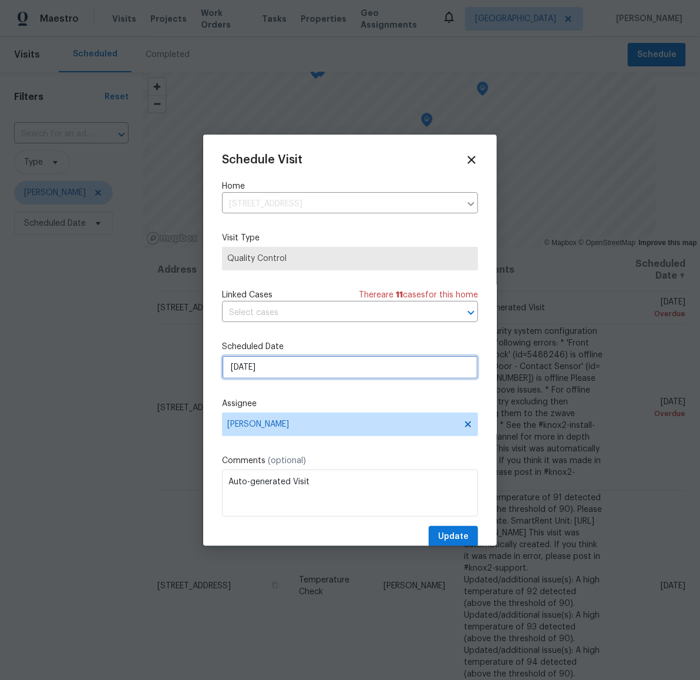
click at [257, 375] on input "[DATE]" at bounding box center [350, 367] width 256 height 24
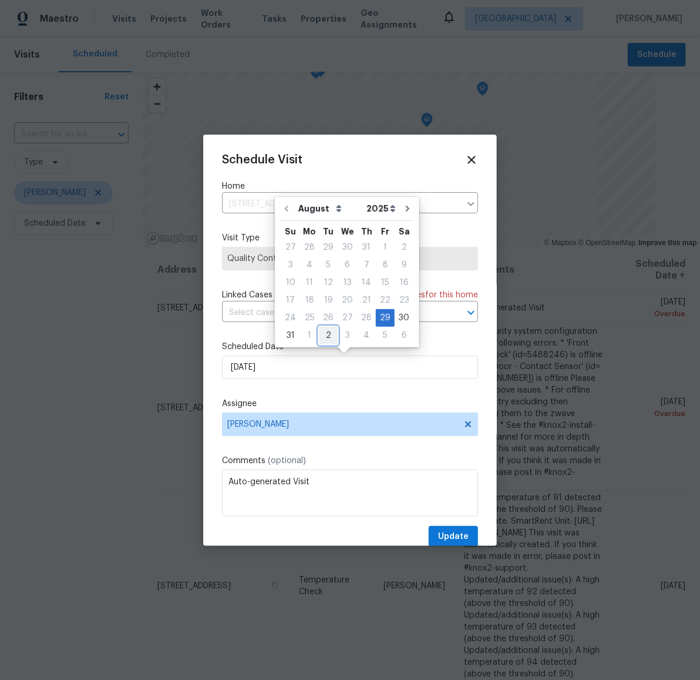
click at [328, 331] on div "2" at bounding box center [328, 335] width 19 height 16
type input "[DATE]"
select select "8"
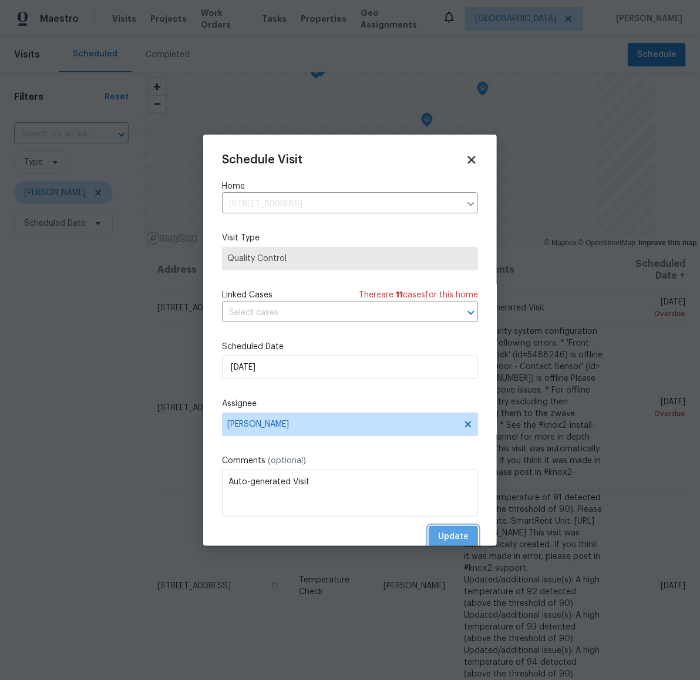
click at [445, 535] on span "Update" at bounding box center [453, 536] width 31 height 15
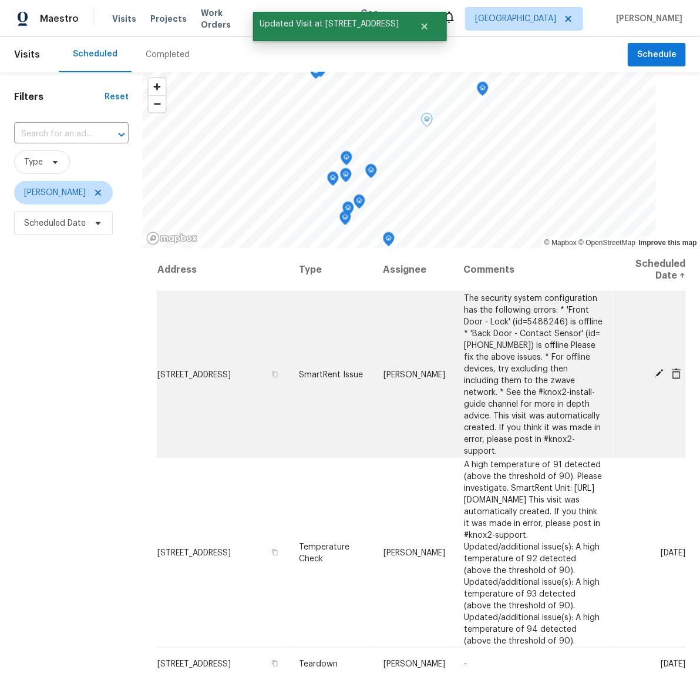
click at [654, 368] on icon at bounding box center [659, 373] width 11 height 11
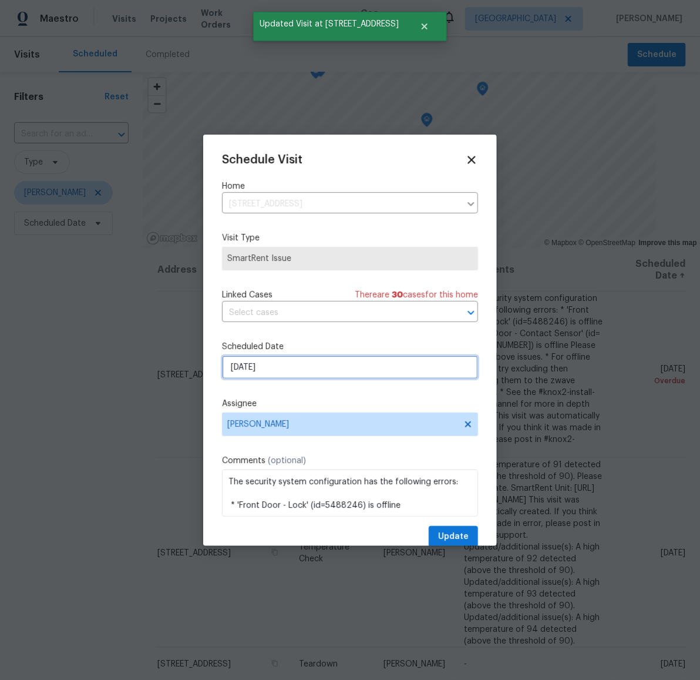
click at [257, 369] on input "[DATE]" at bounding box center [350, 367] width 256 height 24
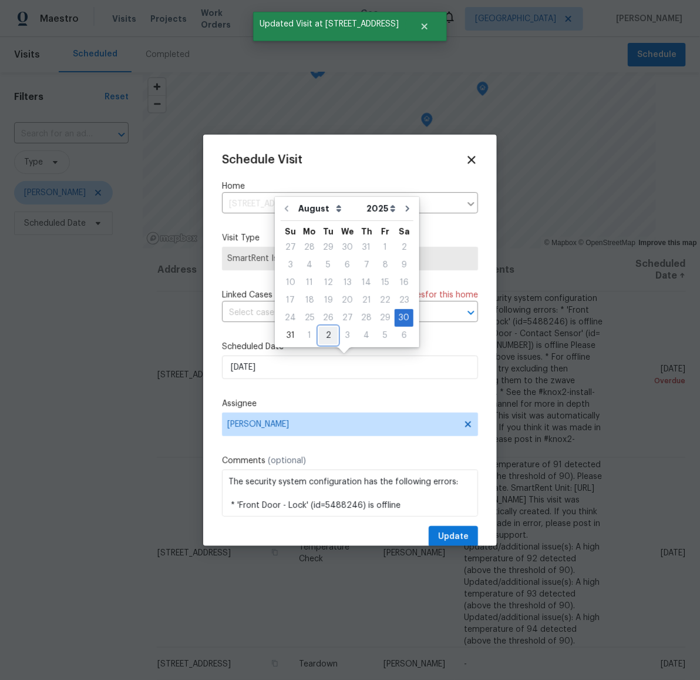
click at [330, 336] on div "2" at bounding box center [328, 335] width 19 height 16
type input "9/2/2025"
select select "8"
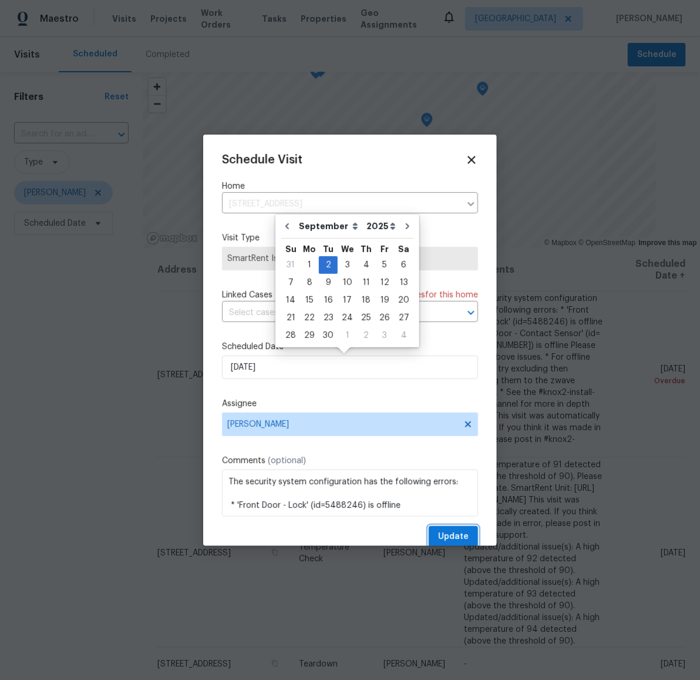
click at [449, 533] on span "Update" at bounding box center [453, 536] width 31 height 15
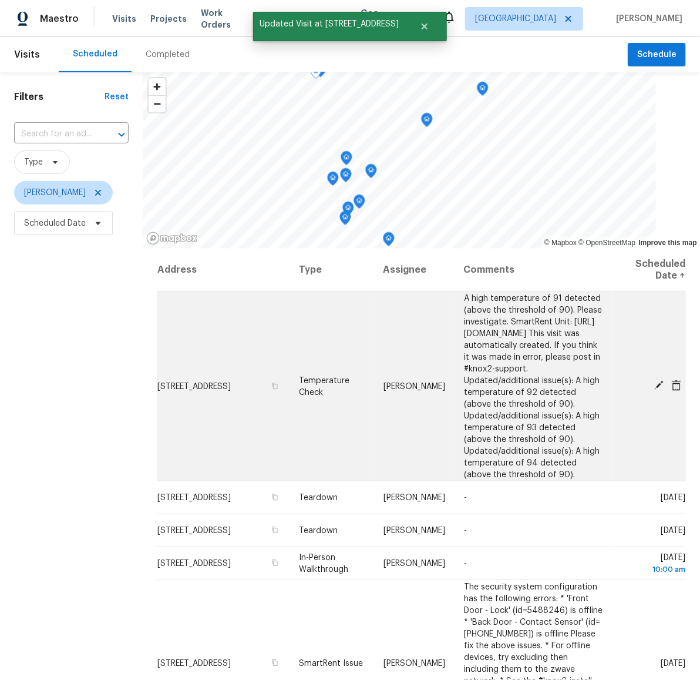
click at [654, 381] on icon at bounding box center [658, 385] width 9 height 9
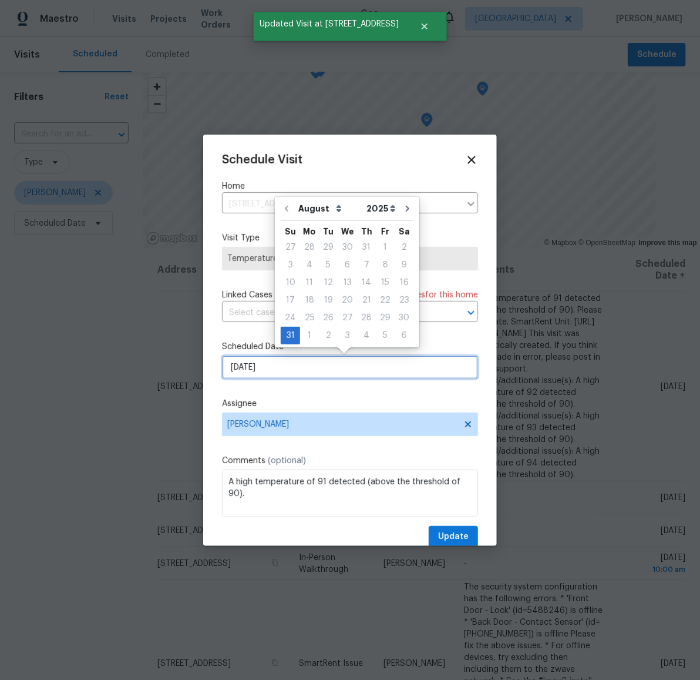
click at [263, 367] on input "8/31/2025" at bounding box center [350, 367] width 256 height 24
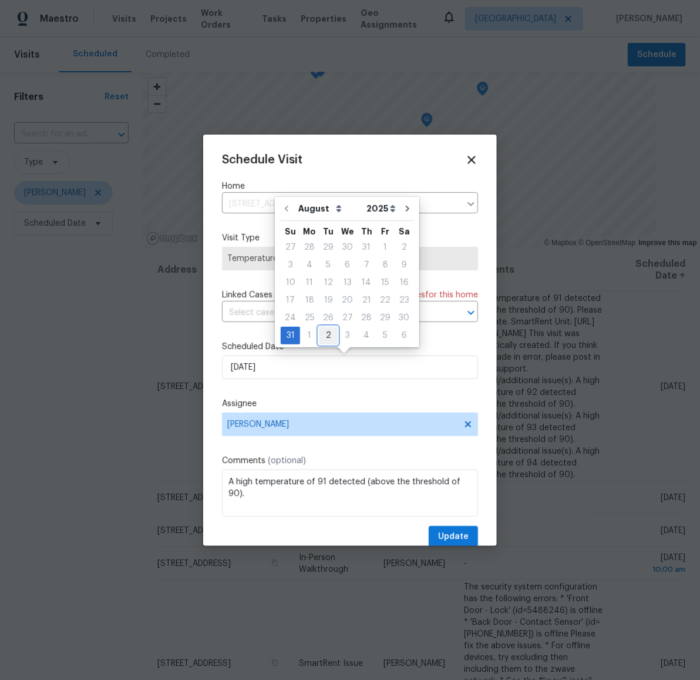
click at [326, 331] on div "2" at bounding box center [328, 335] width 19 height 16
type input "9/2/2025"
select select "8"
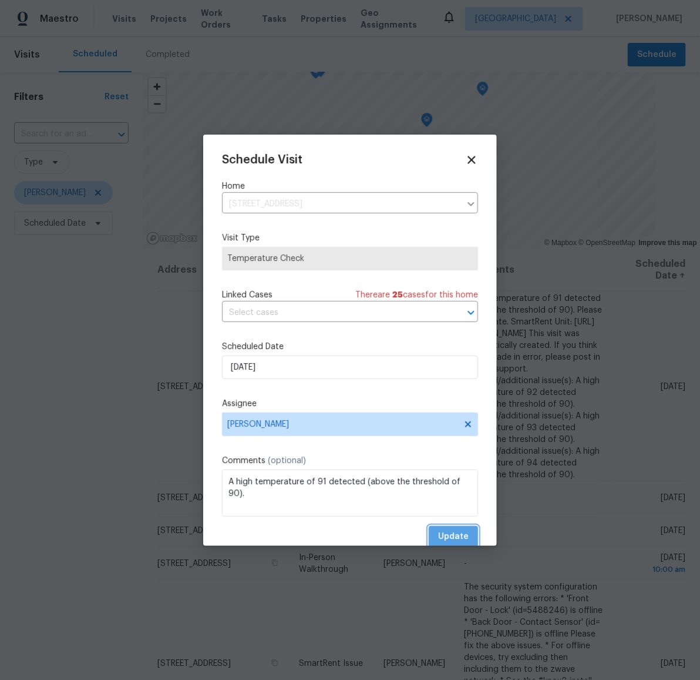
click at [449, 532] on span "Update" at bounding box center [453, 536] width 31 height 15
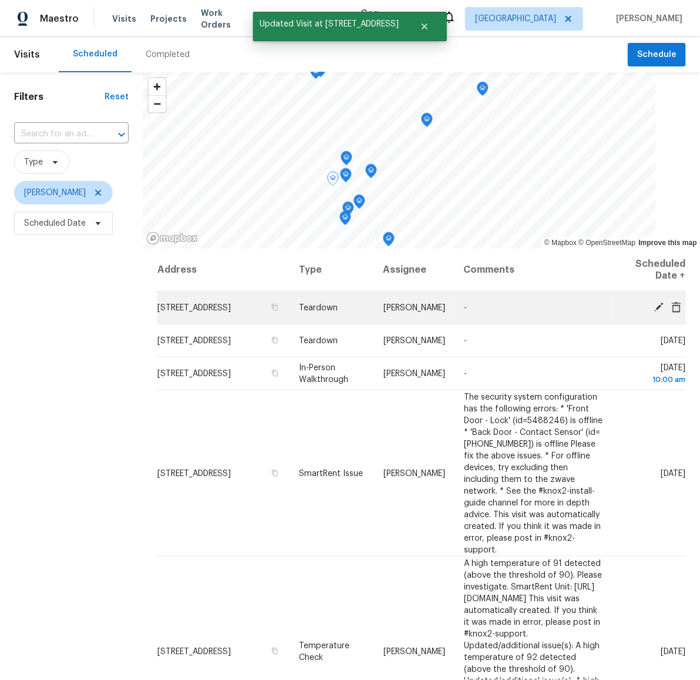
click at [654, 309] on icon at bounding box center [658, 306] width 9 height 9
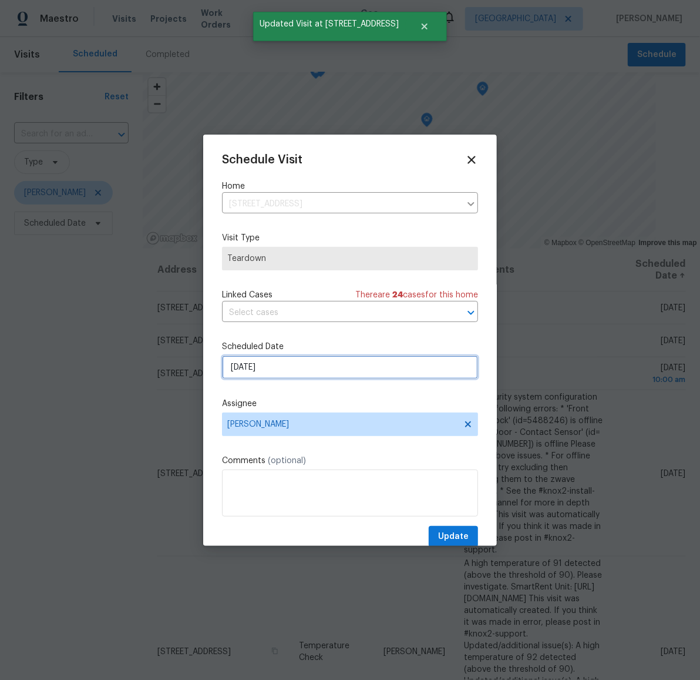
click at [258, 367] on input "9/1/2025" at bounding box center [350, 367] width 256 height 24
select select "8"
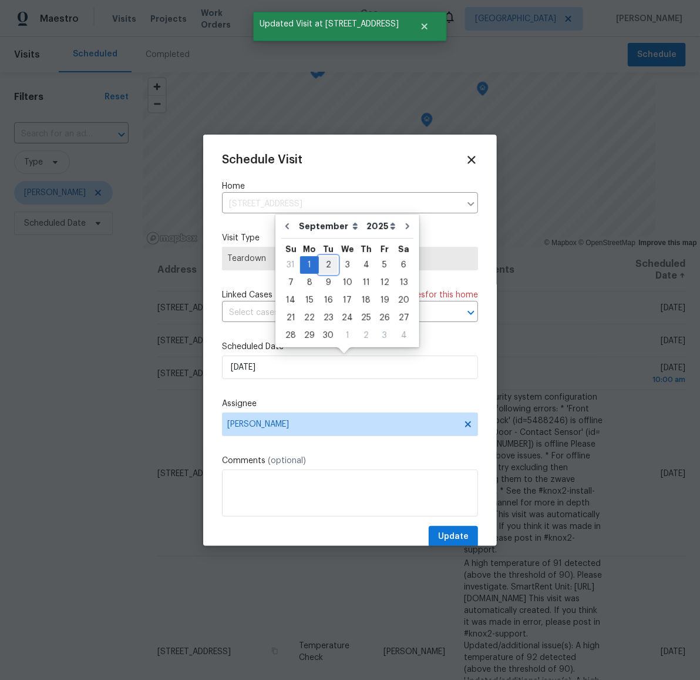
click at [331, 260] on div "2" at bounding box center [328, 265] width 19 height 16
type input "9/2/2025"
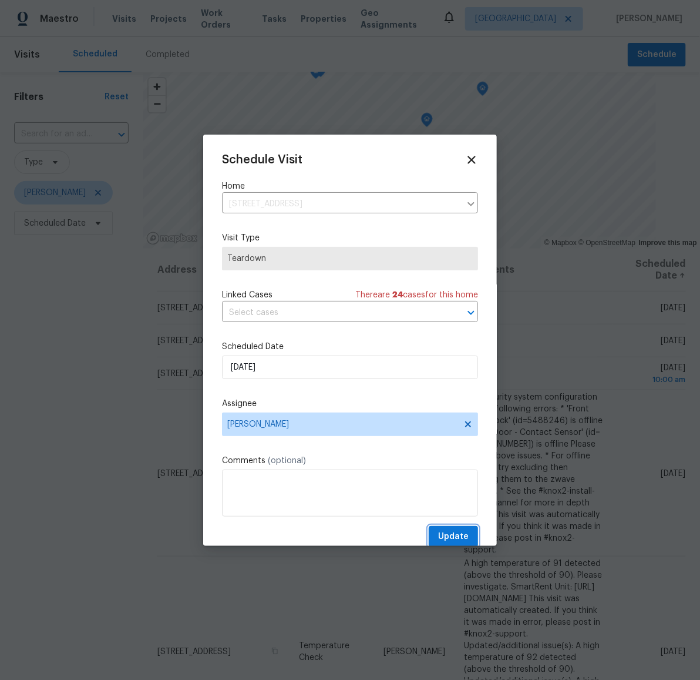
click at [438, 535] on span "Update" at bounding box center [453, 536] width 31 height 15
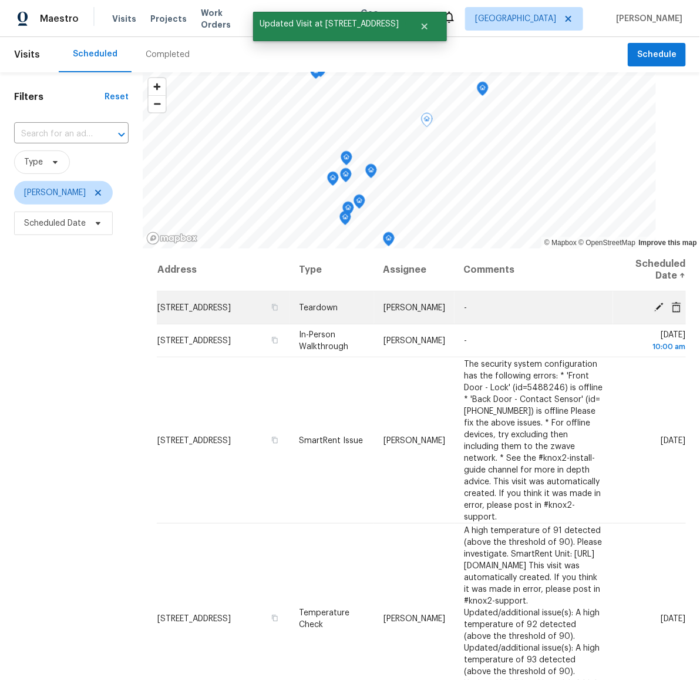
click at [654, 303] on icon at bounding box center [659, 306] width 11 height 11
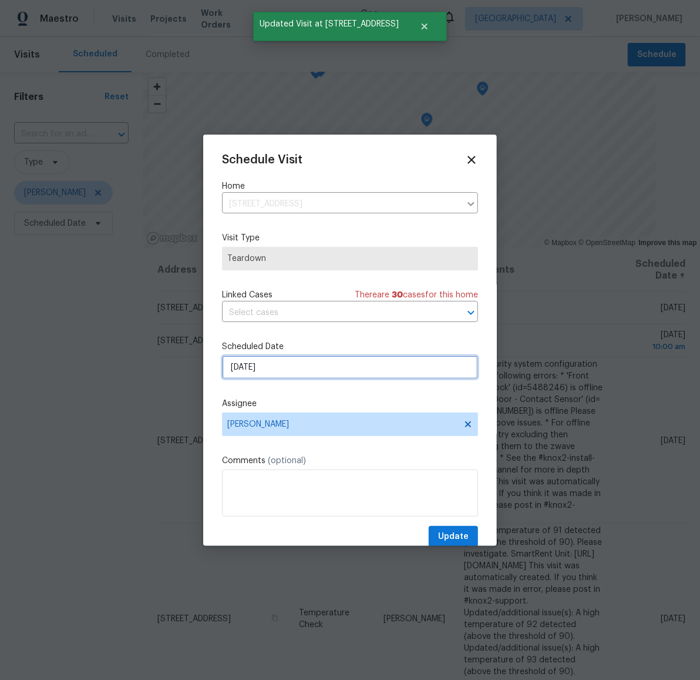
click at [258, 370] on input "9/1/2025" at bounding box center [350, 367] width 256 height 24
select select "8"
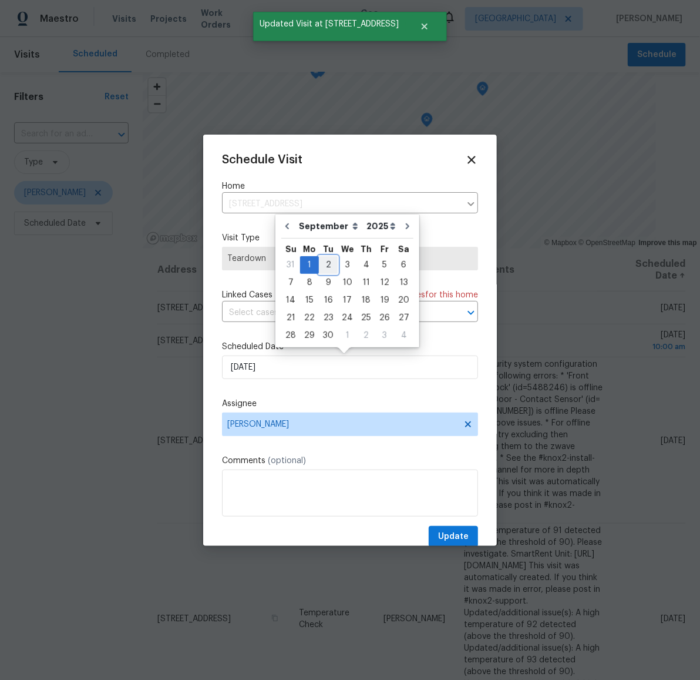
click at [321, 266] on div "2" at bounding box center [328, 265] width 19 height 16
type input "9/2/2025"
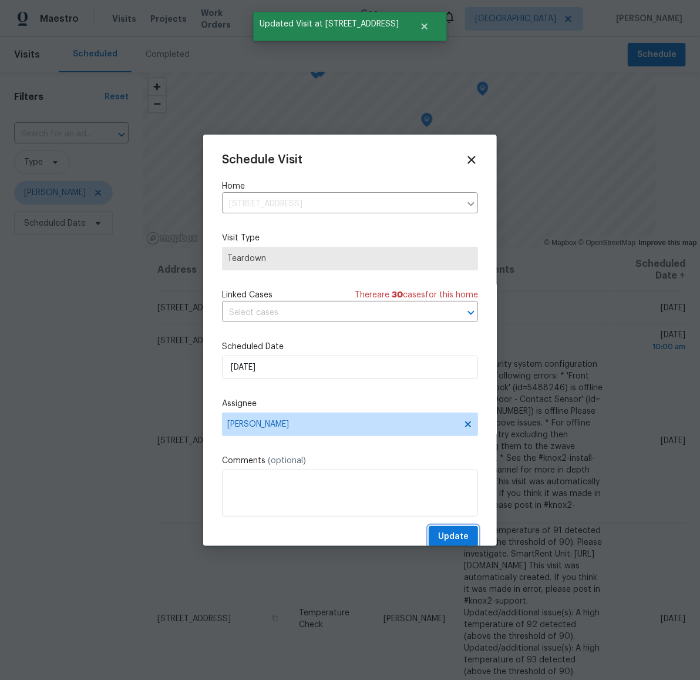
click at [438, 533] on span "Update" at bounding box center [453, 536] width 31 height 15
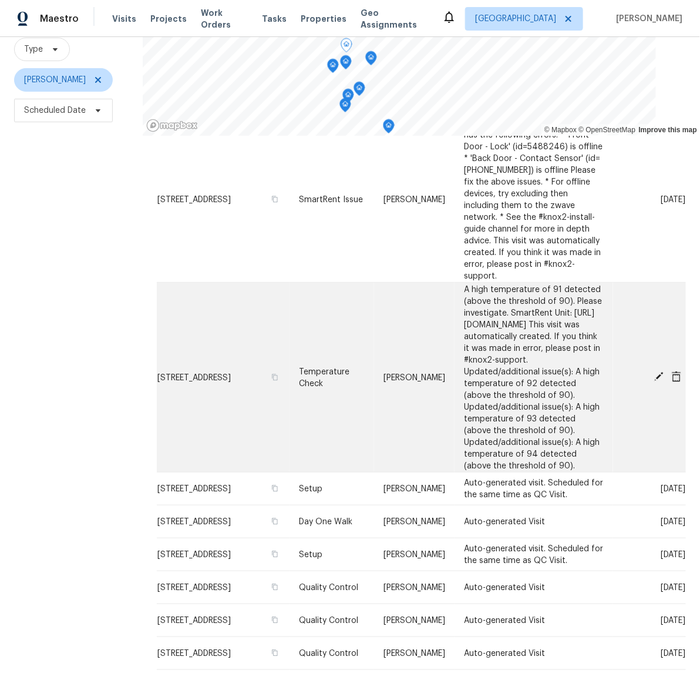
scroll to position [115, 0]
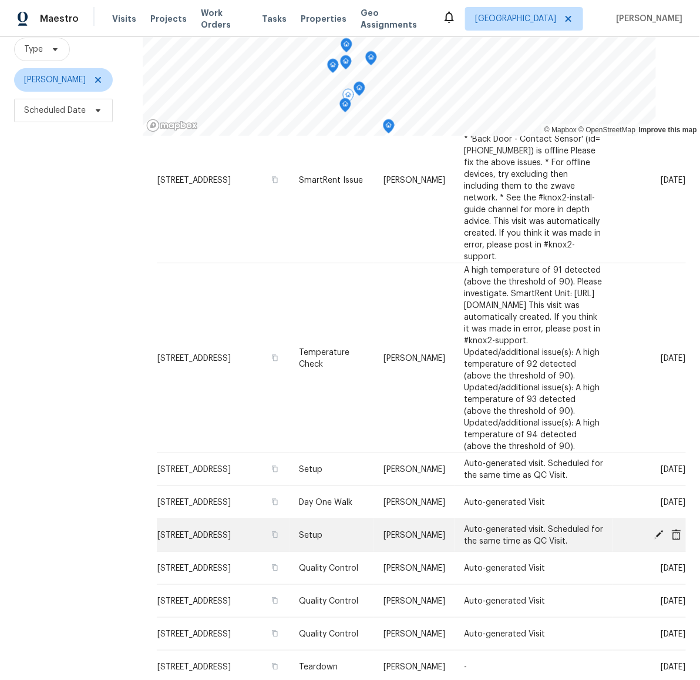
click at [654, 529] on icon at bounding box center [659, 534] width 11 height 11
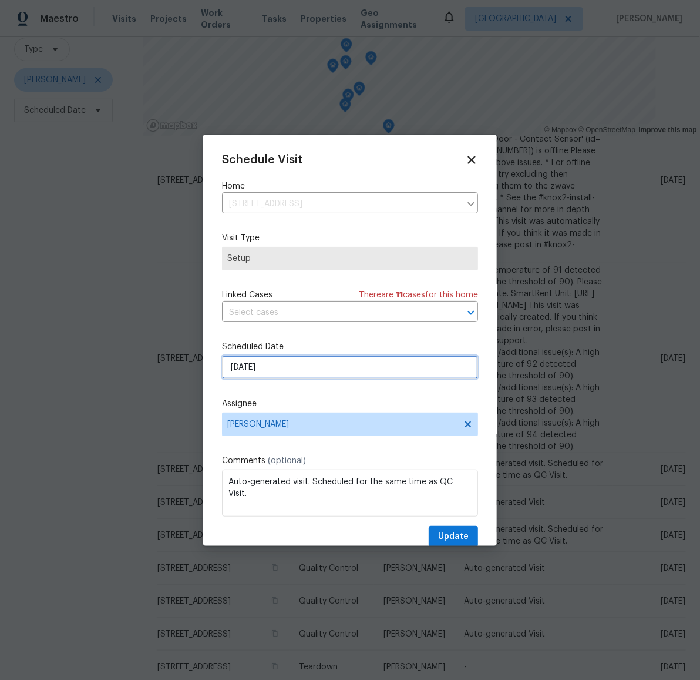
click at [273, 373] on input "9/2/2025" at bounding box center [350, 367] width 256 height 24
select select "8"
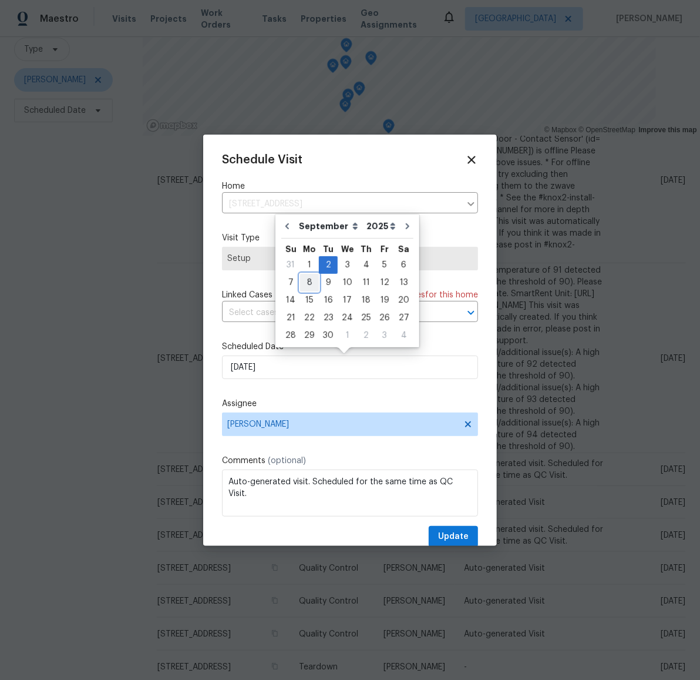
click at [305, 283] on div "8" at bounding box center [309, 282] width 19 height 16
type input "9/8/2025"
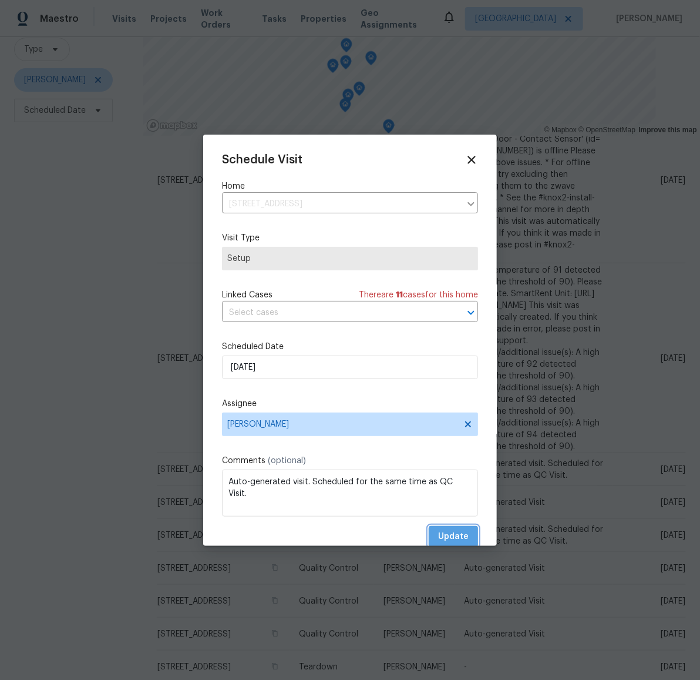
click at [438, 528] on button "Update" at bounding box center [453, 537] width 49 height 22
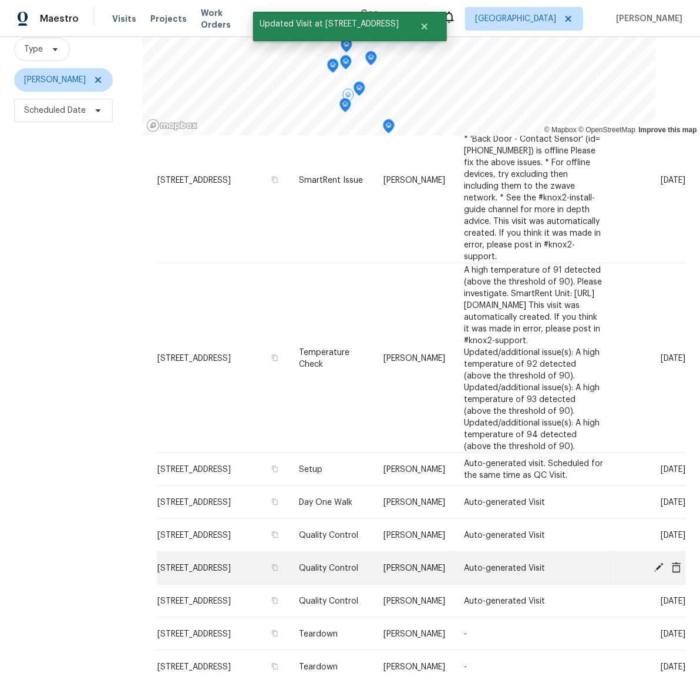
click at [650, 562] on span at bounding box center [659, 567] width 18 height 11
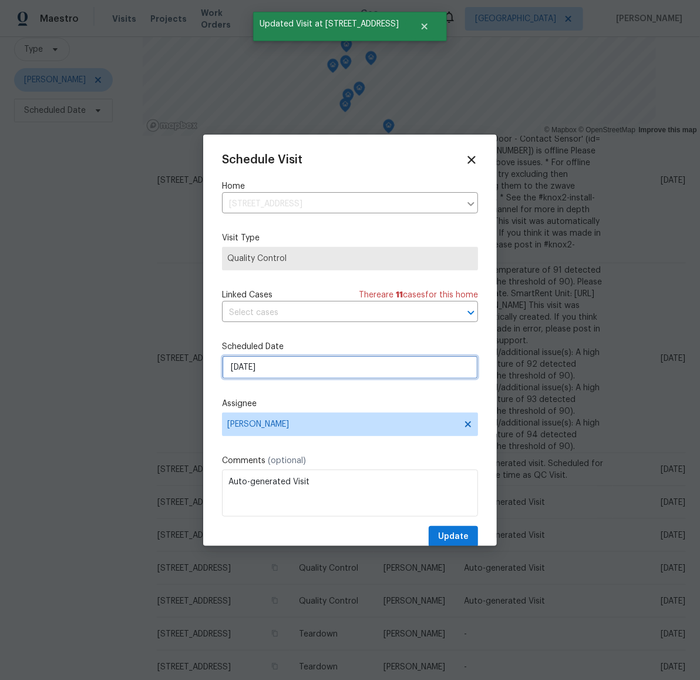
click at [253, 370] on input "9/2/2025" at bounding box center [350, 367] width 256 height 24
select select "8"
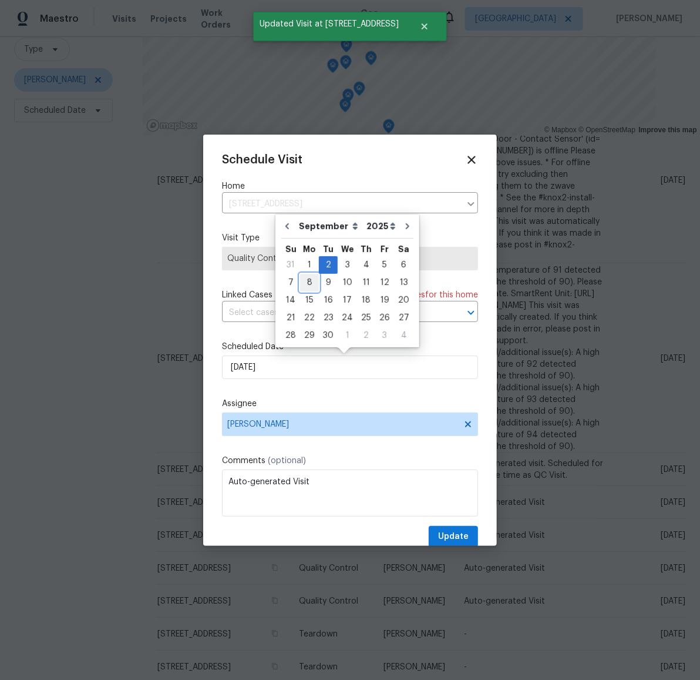
click at [305, 284] on div "8" at bounding box center [309, 282] width 19 height 16
type input "9/8/2025"
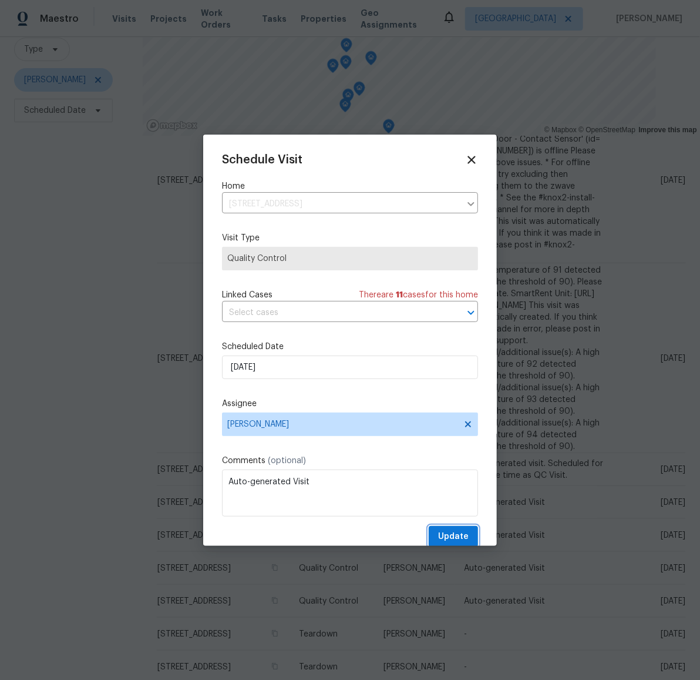
click at [447, 531] on span "Update" at bounding box center [453, 536] width 31 height 15
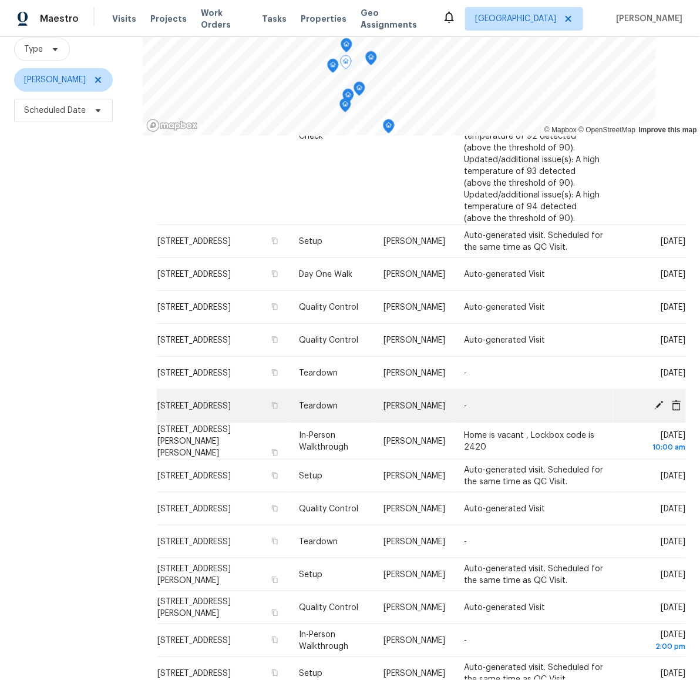
scroll to position [353, 0]
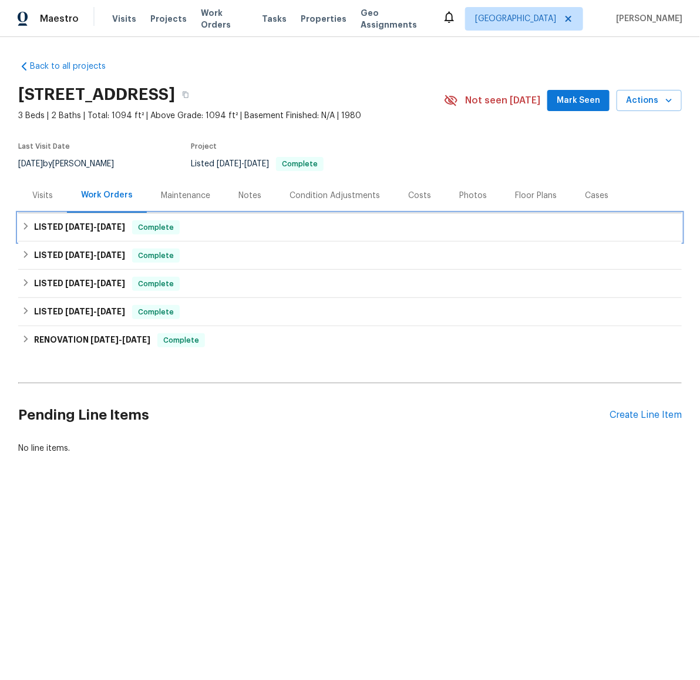
click at [22, 228] on icon at bounding box center [26, 226] width 8 height 8
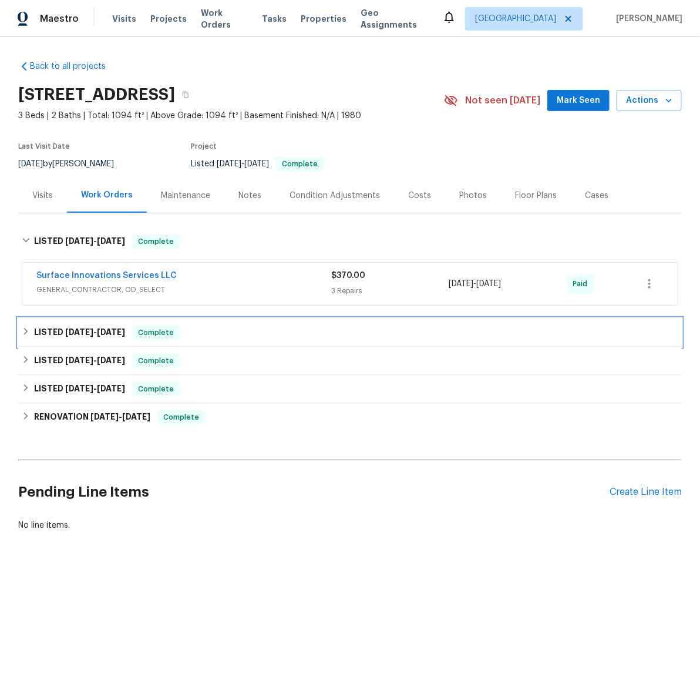
click at [22, 334] on icon at bounding box center [26, 331] width 8 height 8
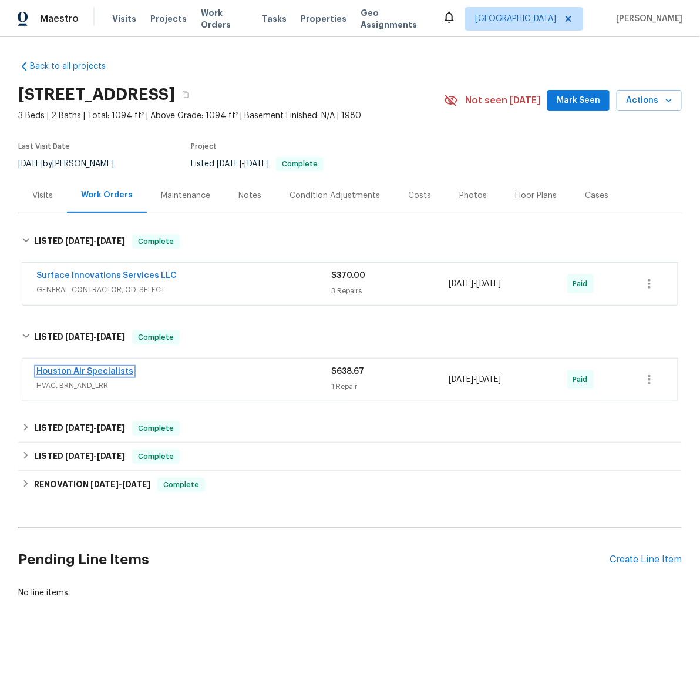
click at [53, 369] on link "Houston Air Specialists" at bounding box center [84, 371] width 97 height 8
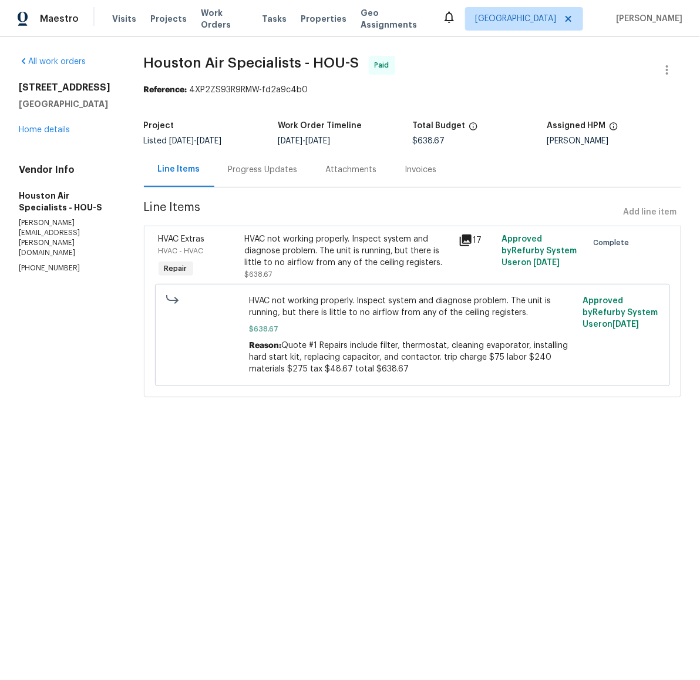
click at [280, 171] on div "Progress Updates" at bounding box center [263, 170] width 69 height 12
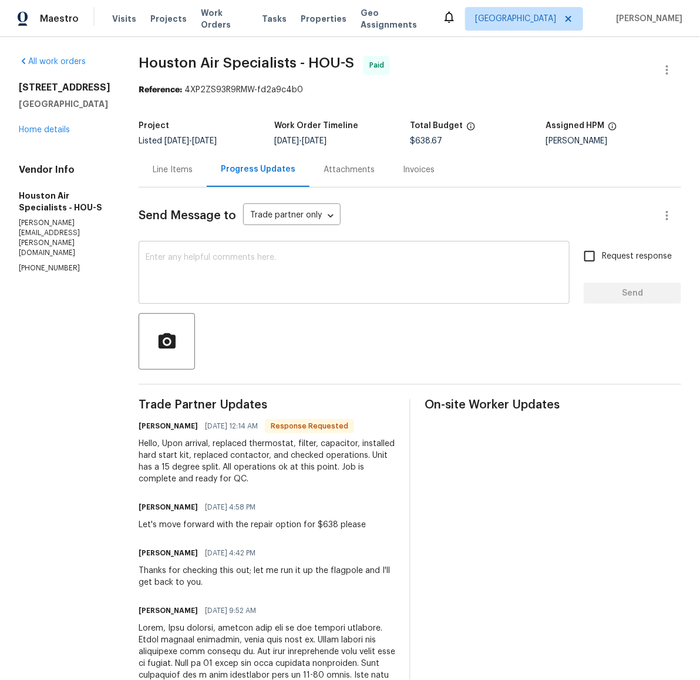
click at [318, 256] on textarea at bounding box center [354, 273] width 417 height 41
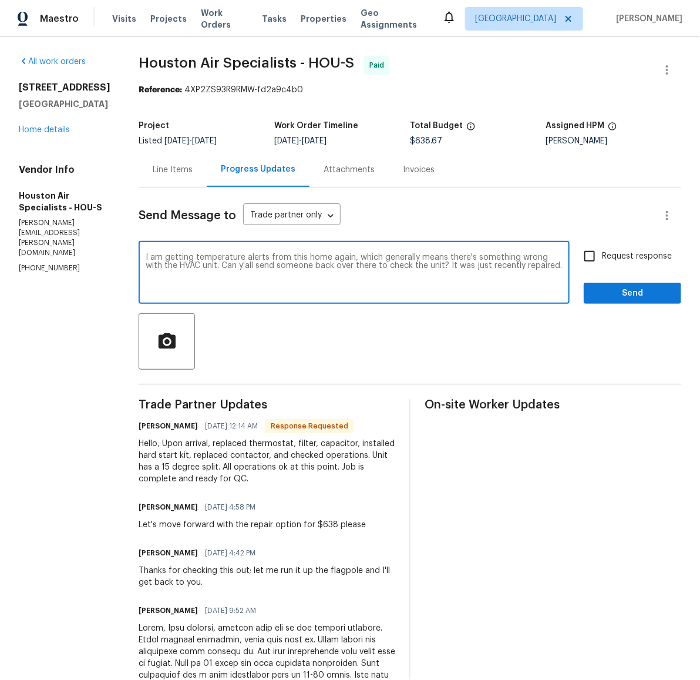
type textarea "I am getting temperature alerts from this home again, which generally means the…"
click at [578, 255] on input "Request response" at bounding box center [590, 256] width 25 height 25
checkbox input "true"
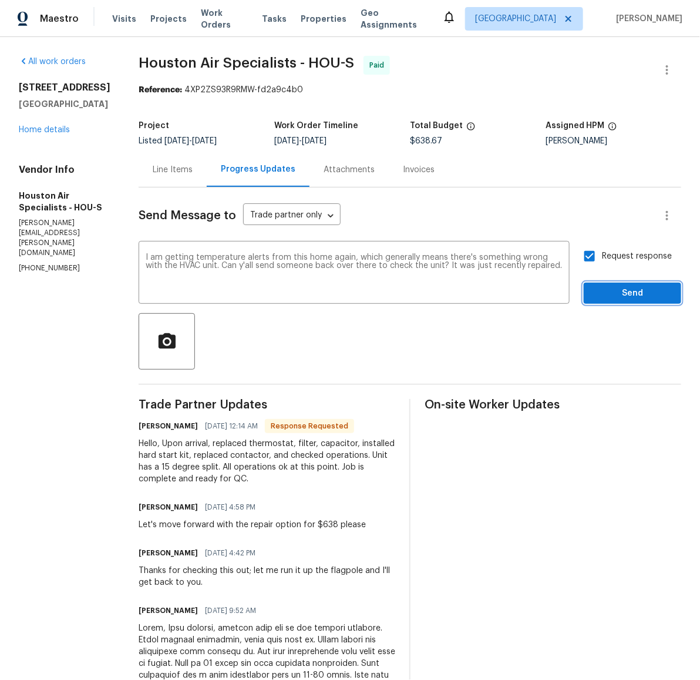
click at [619, 290] on span "Send" at bounding box center [632, 293] width 79 height 15
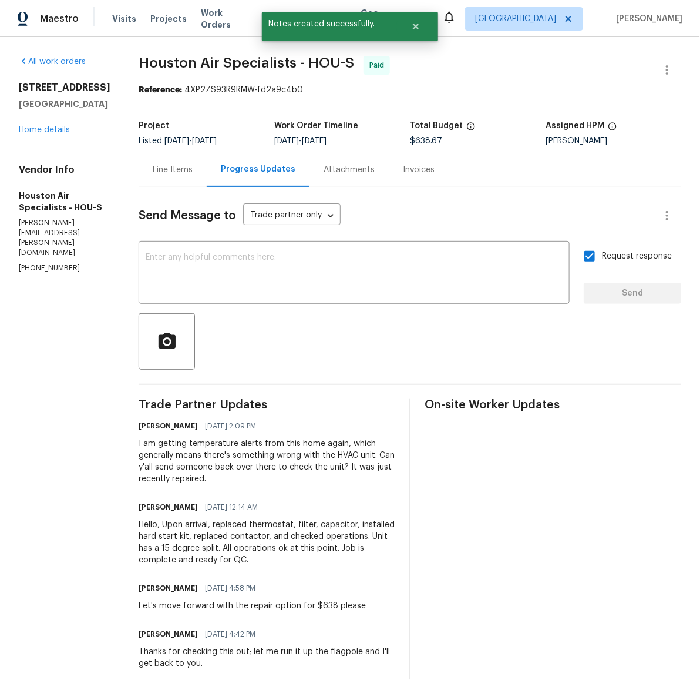
click at [52, 135] on div "[STREET_ADDRESS][PERSON_NAME] Home details" at bounding box center [65, 109] width 92 height 54
click at [51, 129] on link "Home details" at bounding box center [44, 130] width 51 height 8
